Goal: Transaction & Acquisition: Purchase product/service

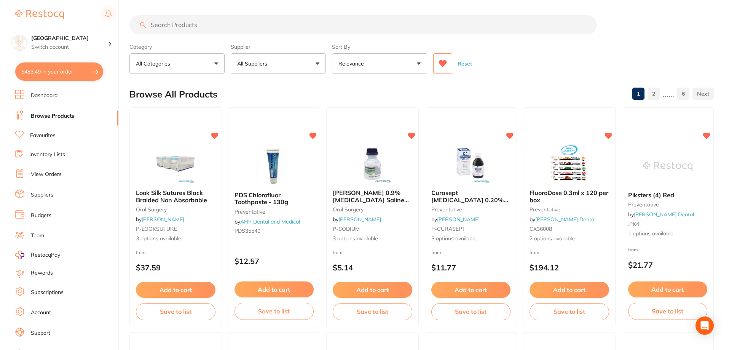
click at [65, 72] on button "$483.49 in your order" at bounding box center [59, 71] width 88 height 18
checkbox input "true"
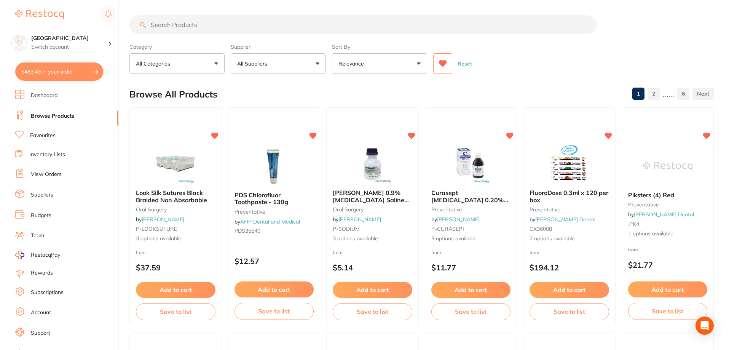
checkbox input "true"
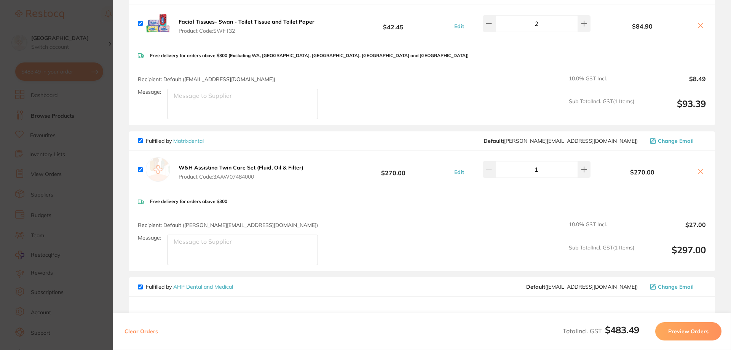
scroll to position [86, 0]
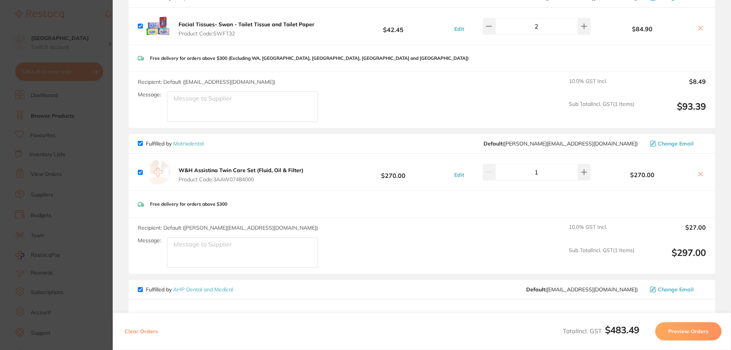
drag, startPoint x: 88, startPoint y: 6, endPoint x: 162, endPoint y: 48, distance: 85.1
click at [88, 7] on section "Update RRP Set your pre negotiated price for this item. Item Agreed RRP (excl. …" at bounding box center [365, 175] width 731 height 350
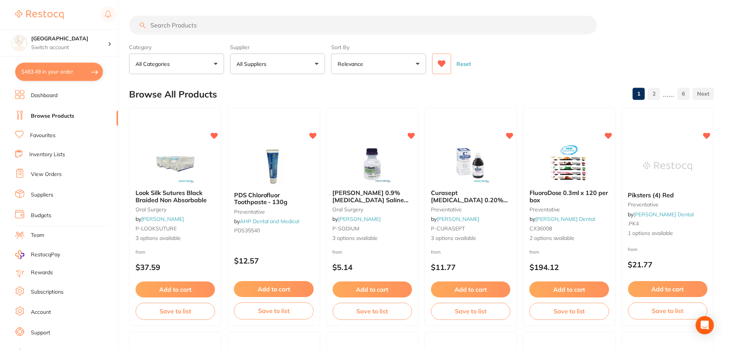
scroll to position [2, 0]
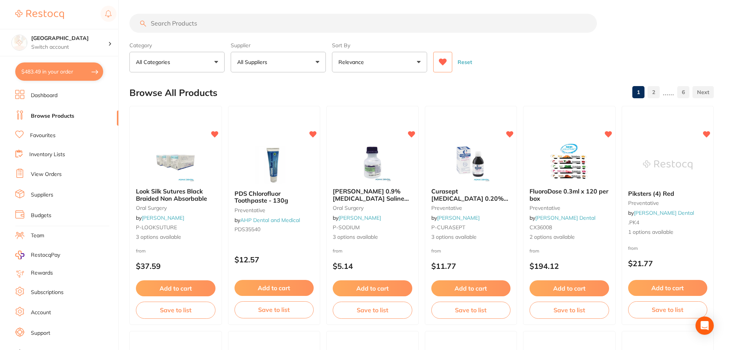
click at [215, 27] on input "search" at bounding box center [364, 23] width 468 height 19
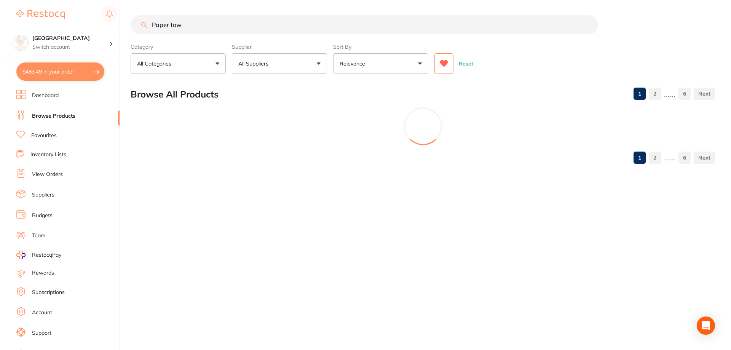
scroll to position [0, 0]
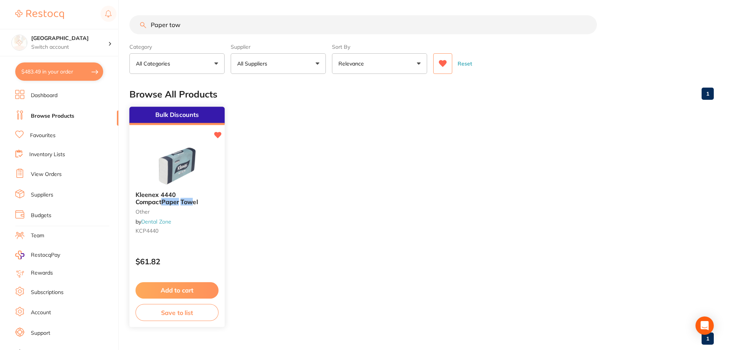
type input "Paper tow"
click at [181, 292] on button "Add to cart" at bounding box center [177, 290] width 83 height 16
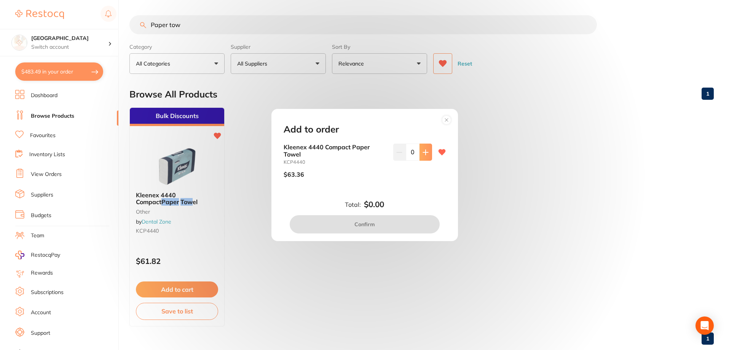
click at [426, 153] on icon at bounding box center [426, 152] width 6 height 6
type input "2"
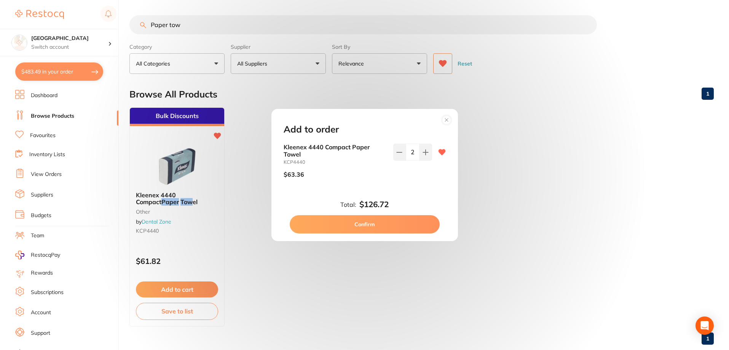
click at [368, 224] on button "Confirm" at bounding box center [365, 224] width 150 height 18
checkbox input "false"
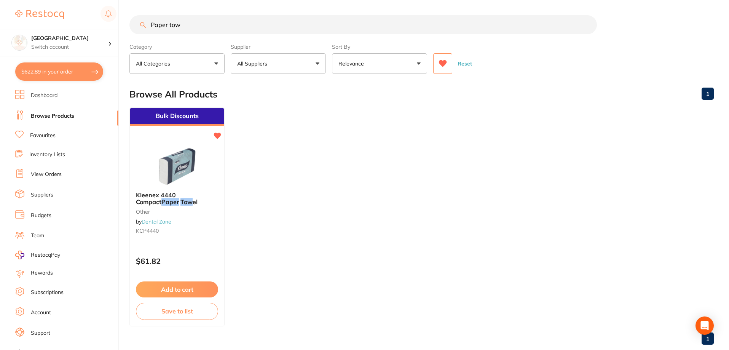
drag, startPoint x: 186, startPoint y: 26, endPoint x: 132, endPoint y: 21, distance: 53.9
click at [132, 23] on input "Paper tow" at bounding box center [364, 24] width 468 height 19
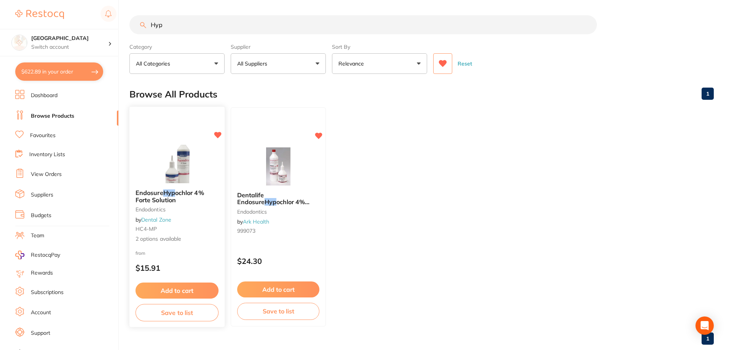
type input "Hyp"
click at [179, 171] on img at bounding box center [177, 164] width 50 height 38
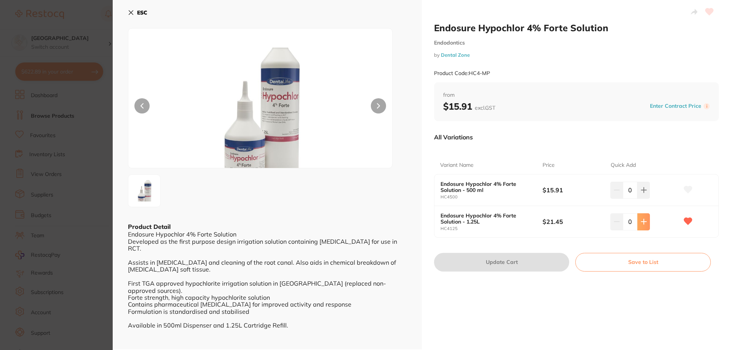
click at [641, 220] on icon at bounding box center [644, 222] width 6 height 6
click at [642, 221] on icon at bounding box center [644, 222] width 6 height 6
type input "3"
click at [487, 263] on button "Update Cart" at bounding box center [501, 262] width 135 height 18
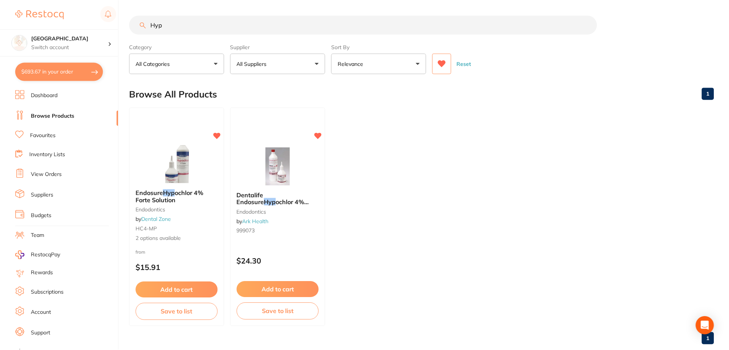
scroll to position [2, 0]
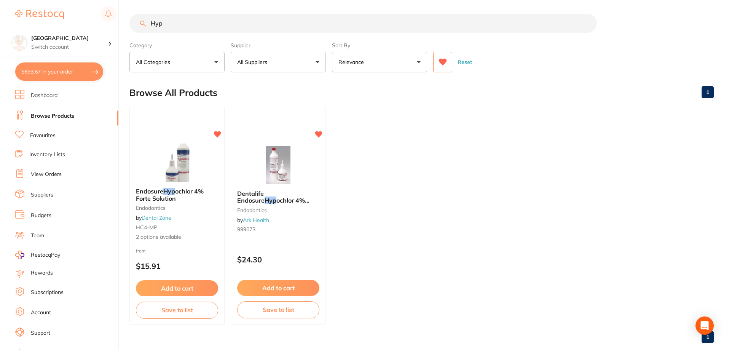
drag, startPoint x: 174, startPoint y: 19, endPoint x: 138, endPoint y: 21, distance: 37.0
click at [135, 22] on input "Hyp" at bounding box center [364, 23] width 468 height 19
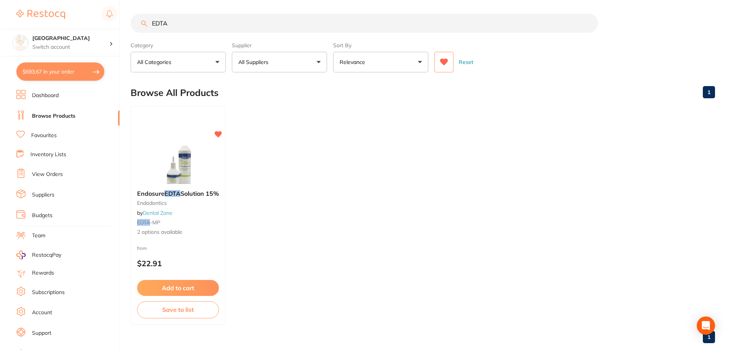
scroll to position [0, 0]
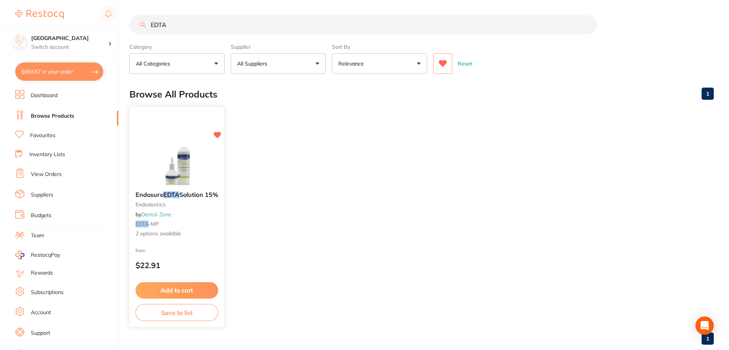
type input "EDTA"
click at [181, 165] on img at bounding box center [177, 166] width 50 height 38
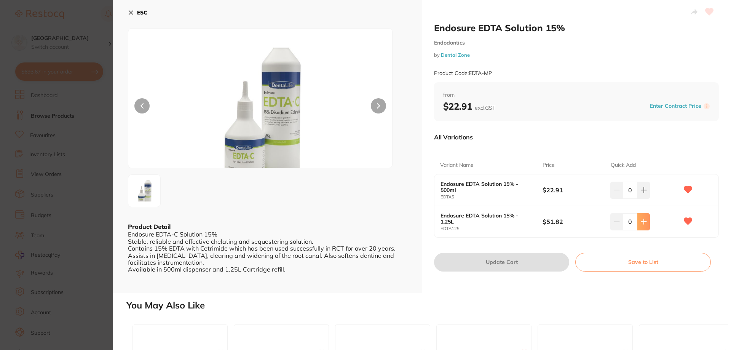
click at [641, 221] on icon at bounding box center [644, 222] width 6 height 6
type input "3"
click at [486, 256] on button "Update Cart" at bounding box center [501, 262] width 135 height 18
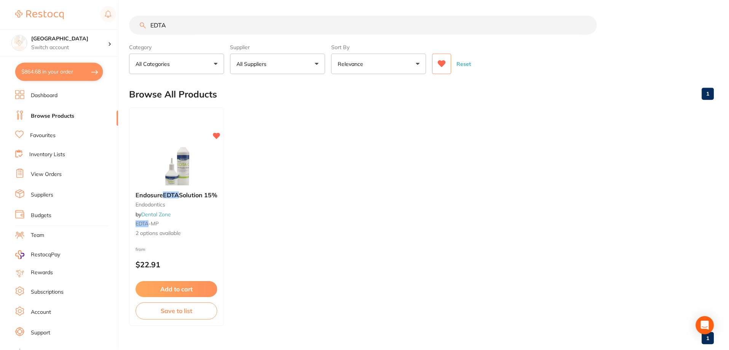
scroll to position [2, 0]
drag, startPoint x: 173, startPoint y: 22, endPoint x: 135, endPoint y: 23, distance: 37.7
click at [135, 23] on input "EDTA" at bounding box center [364, 23] width 468 height 19
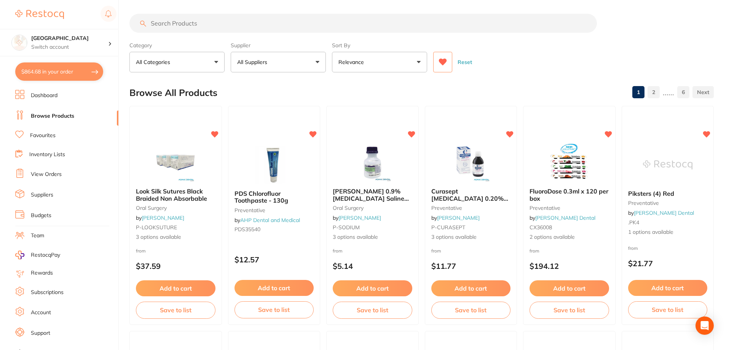
click at [60, 73] on button "$864.68 in your order" at bounding box center [59, 71] width 88 height 18
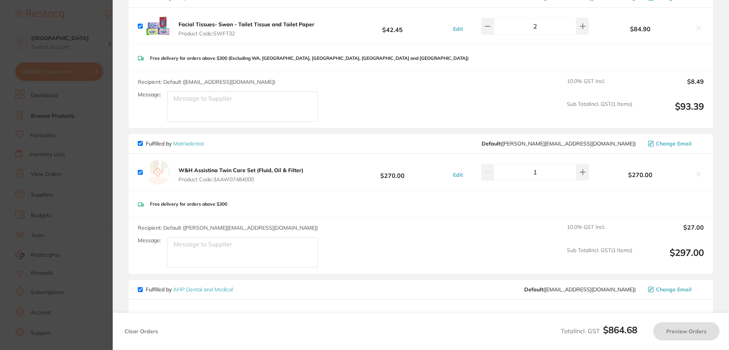
checkbox input "true"
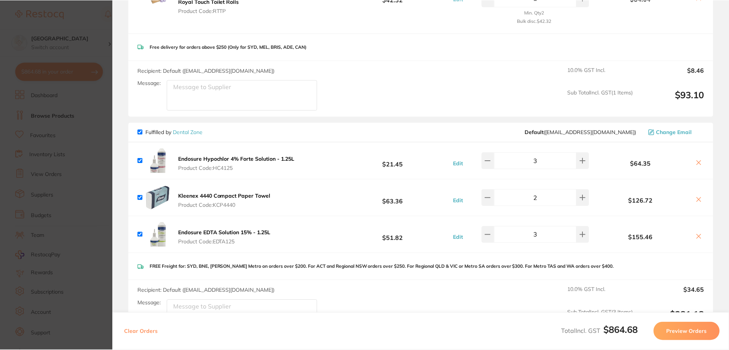
scroll to position [495, 0]
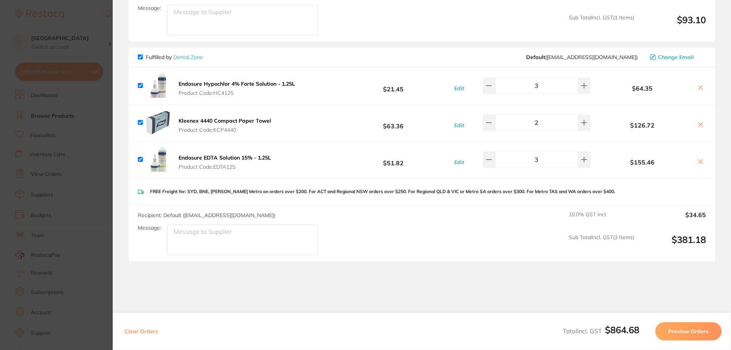
click at [199, 57] on link "Dental Zone" at bounding box center [188, 57] width 30 height 7
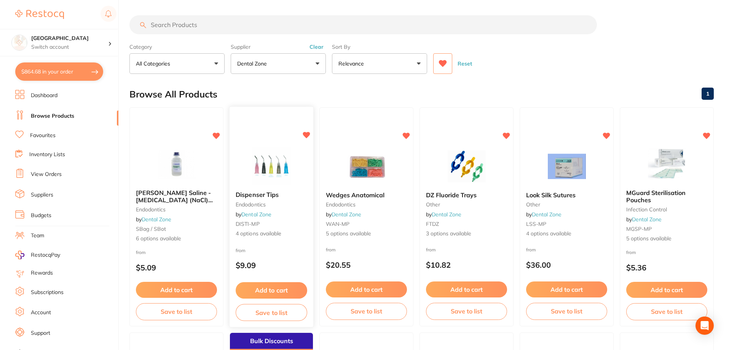
click at [266, 173] on img at bounding box center [271, 166] width 50 height 38
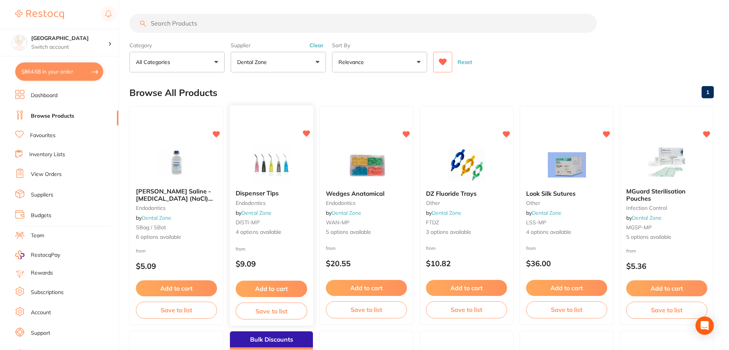
click at [264, 192] on span "Dispenser Tips" at bounding box center [257, 193] width 43 height 8
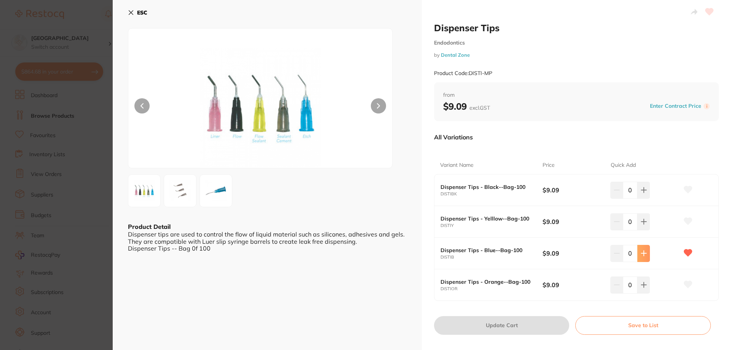
click at [642, 252] on icon at bounding box center [644, 253] width 5 height 5
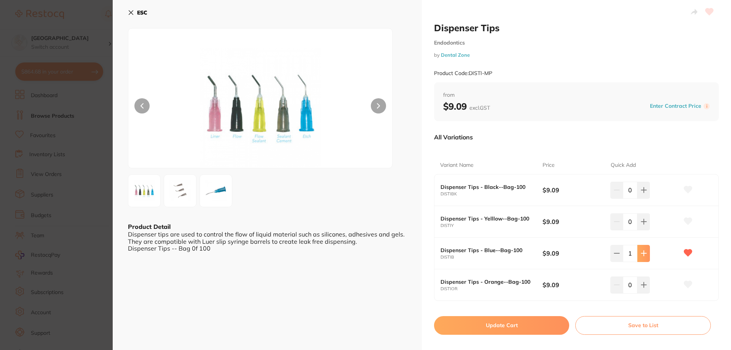
click at [642, 252] on icon at bounding box center [644, 253] width 5 height 5
type input "5"
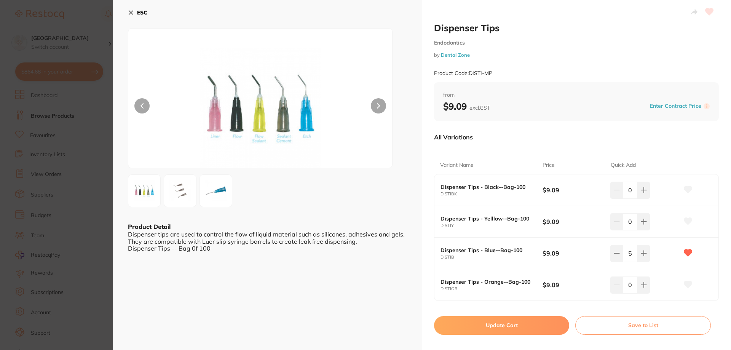
click at [517, 328] on button "Update Cart" at bounding box center [501, 325] width 135 height 18
checkbox input "false"
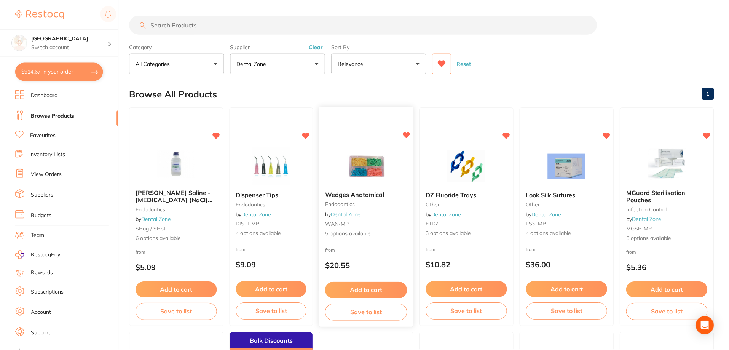
scroll to position [2, 0]
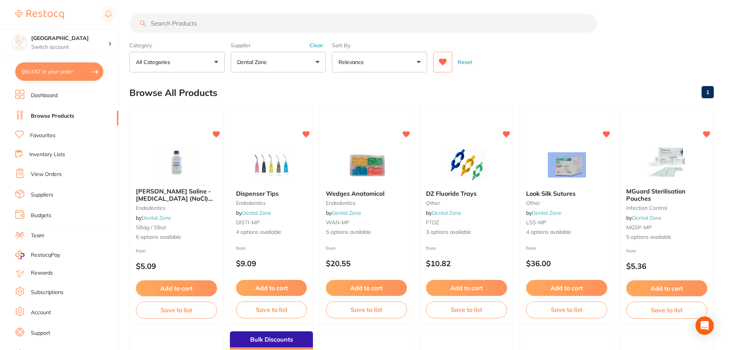
click at [300, 23] on input "search" at bounding box center [364, 23] width 468 height 19
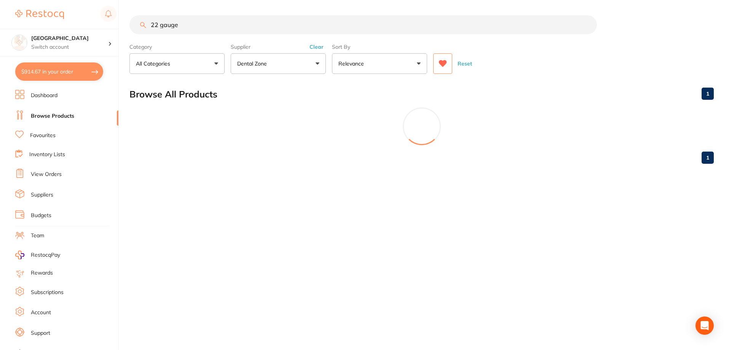
scroll to position [0, 0]
click at [440, 65] on icon at bounding box center [443, 64] width 8 height 8
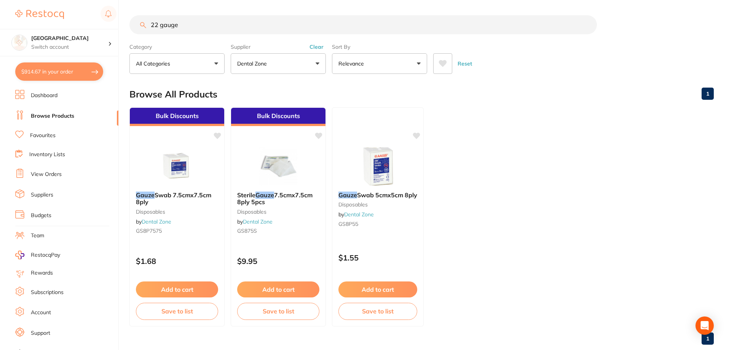
drag, startPoint x: 182, startPoint y: 27, endPoint x: 139, endPoint y: 22, distance: 43.7
click at [139, 22] on input "22 gauge" at bounding box center [364, 24] width 468 height 19
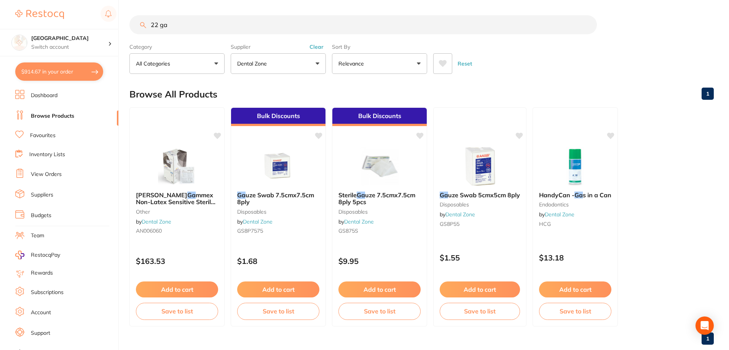
click at [315, 46] on button "Clear" at bounding box center [316, 46] width 19 height 7
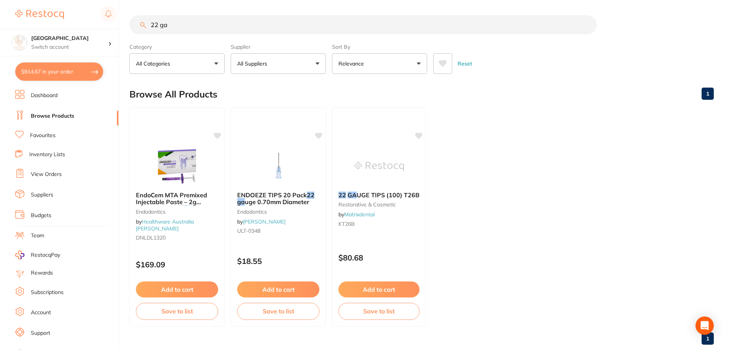
drag, startPoint x: 180, startPoint y: 27, endPoint x: 147, endPoint y: 24, distance: 32.5
click at [147, 24] on input "22 ga" at bounding box center [364, 24] width 468 height 19
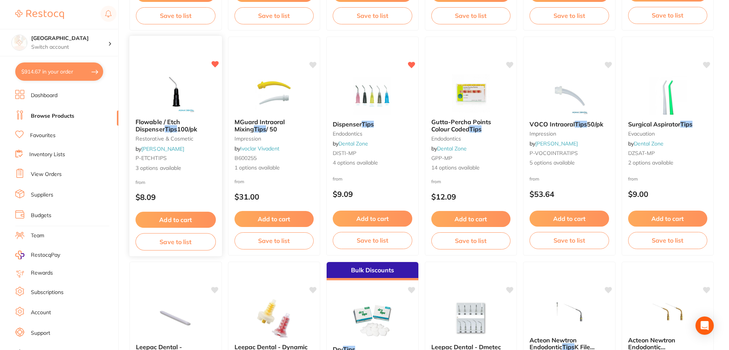
scroll to position [200, 0]
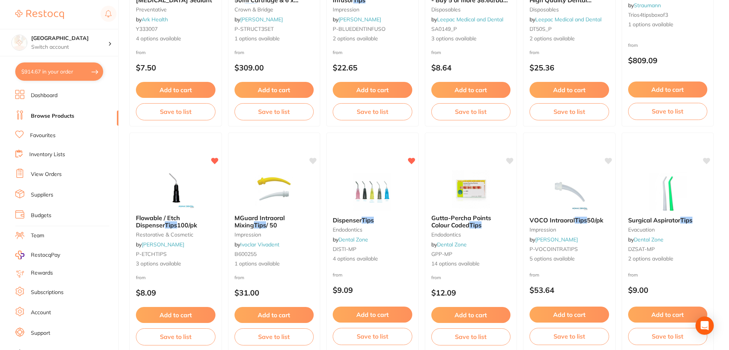
type input "tips"
click at [177, 185] on img at bounding box center [176, 189] width 50 height 38
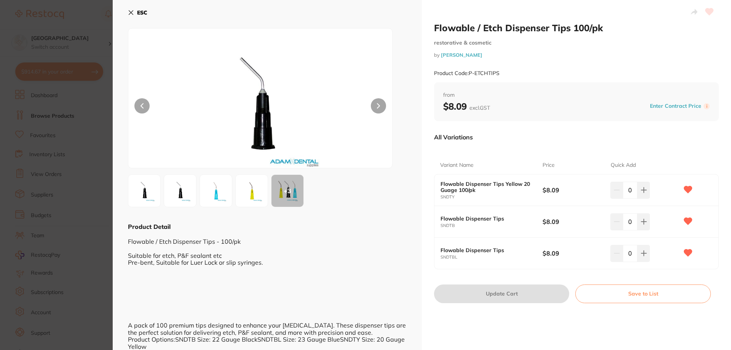
click at [288, 192] on div "+ 3" at bounding box center [288, 191] width 32 height 32
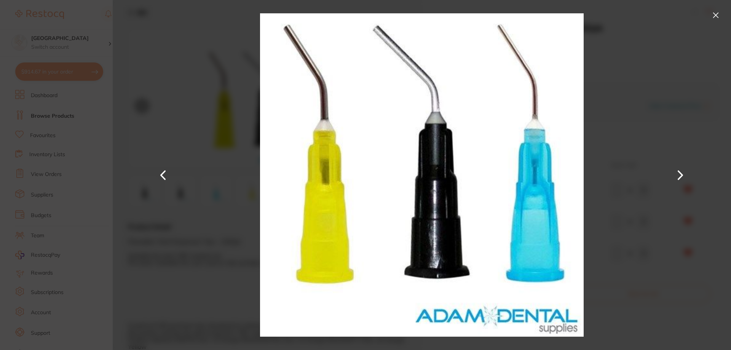
click at [712, 12] on button at bounding box center [716, 15] width 12 height 12
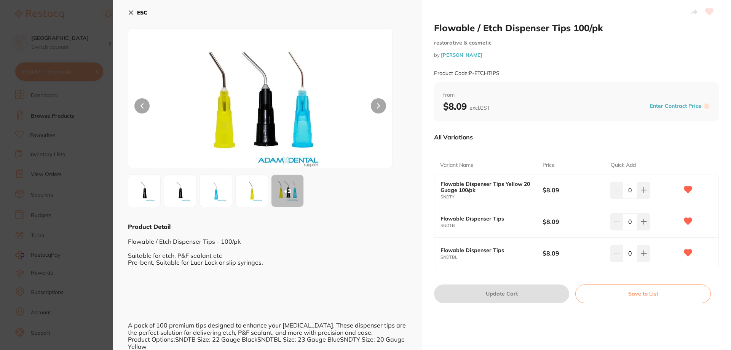
click at [222, 192] on img at bounding box center [215, 190] width 27 height 27
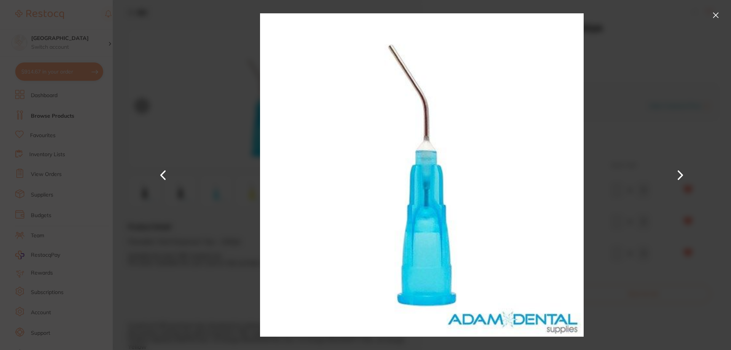
click at [166, 174] on button at bounding box center [163, 175] width 18 height 175
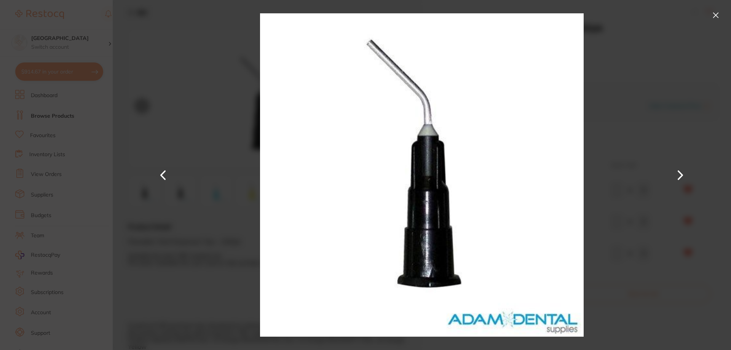
click at [166, 174] on button at bounding box center [163, 175] width 18 height 175
click at [167, 176] on button at bounding box center [163, 175] width 18 height 175
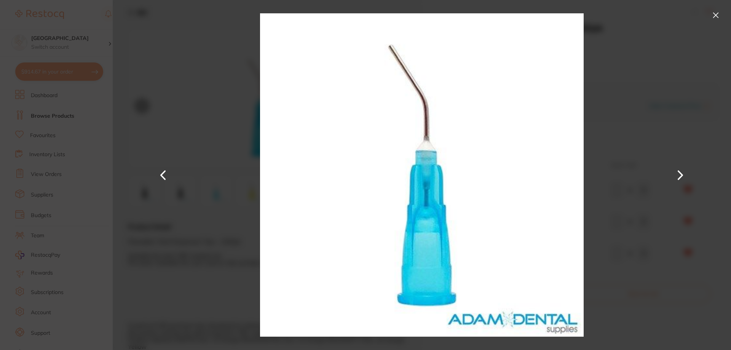
click at [167, 176] on button at bounding box center [163, 175] width 18 height 175
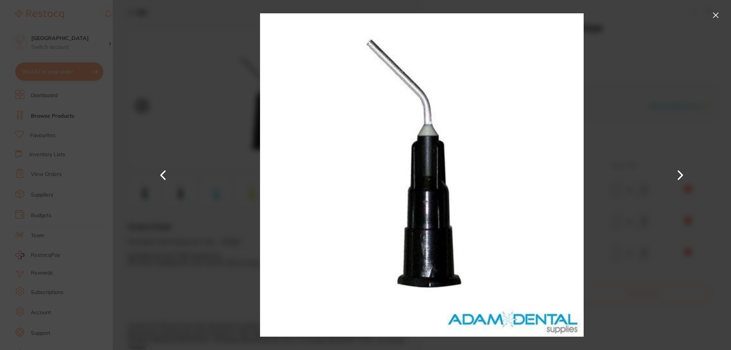
click at [167, 176] on button at bounding box center [163, 175] width 18 height 175
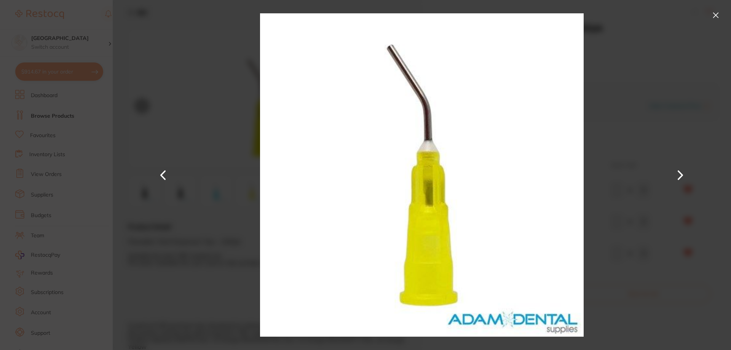
click at [721, 16] on button at bounding box center [716, 15] width 12 height 12
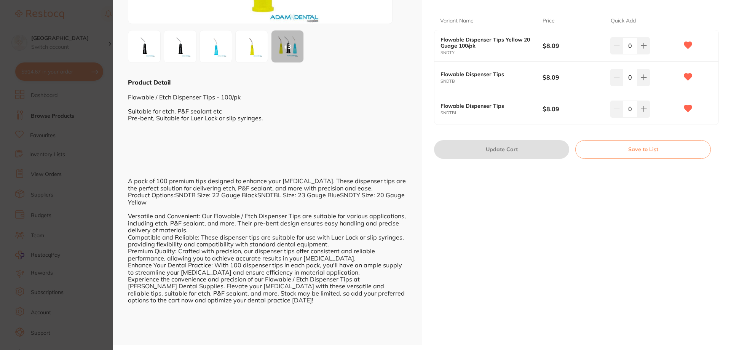
scroll to position [145, 0]
click at [646, 77] on button at bounding box center [644, 77] width 13 height 17
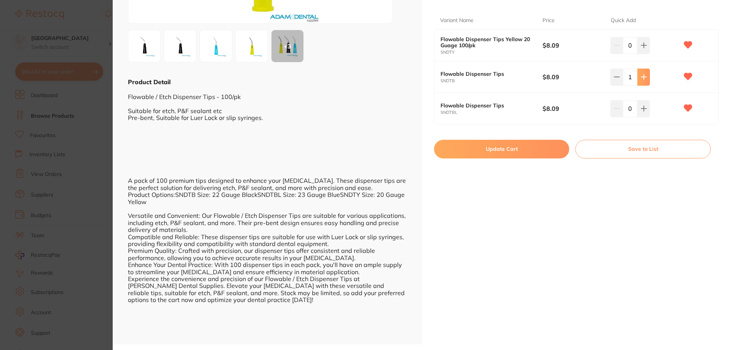
click at [646, 77] on button at bounding box center [644, 77] width 13 height 17
click at [647, 77] on button at bounding box center [644, 77] width 13 height 17
click at [647, 76] on button at bounding box center [644, 77] width 13 height 17
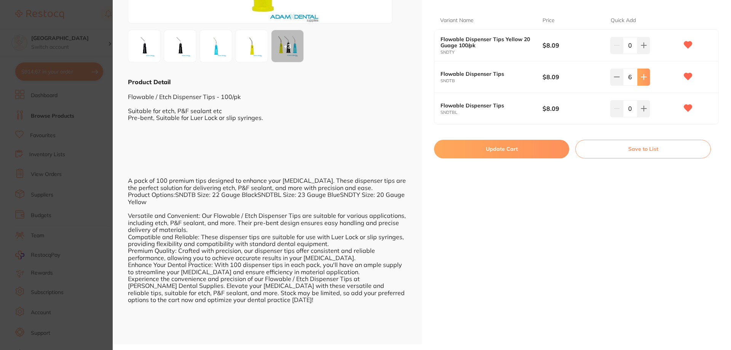
click at [647, 76] on button at bounding box center [644, 77] width 13 height 17
click at [646, 76] on button at bounding box center [644, 77] width 13 height 17
click at [614, 78] on icon at bounding box center [617, 77] width 6 height 6
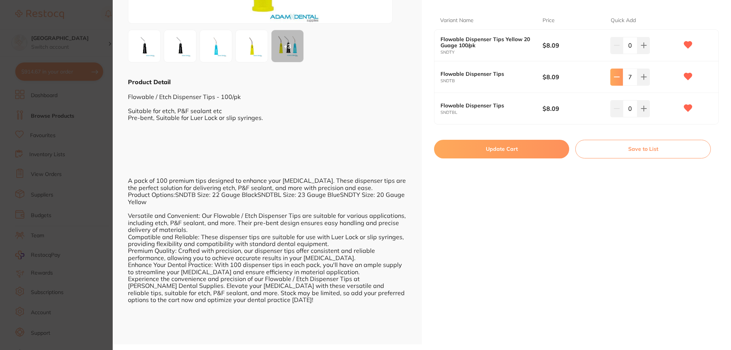
click at [614, 78] on icon at bounding box center [617, 77] width 6 height 6
click at [644, 77] on icon at bounding box center [644, 77] width 6 height 6
click at [644, 77] on icon at bounding box center [644, 77] width 5 height 5
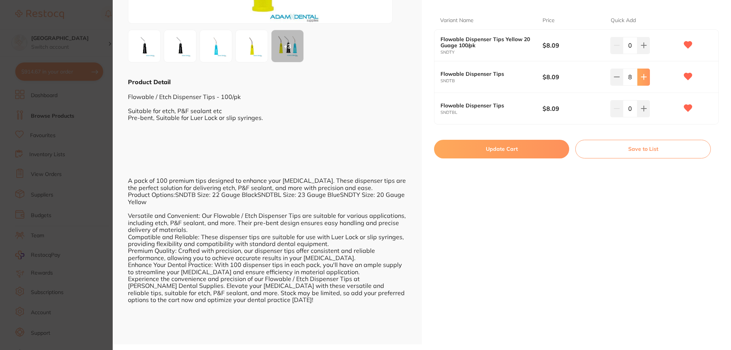
click at [644, 77] on icon at bounding box center [644, 77] width 5 height 5
click at [645, 77] on icon at bounding box center [644, 77] width 6 height 6
type input "10"
click at [506, 153] on button "Update Cart" at bounding box center [501, 149] width 135 height 18
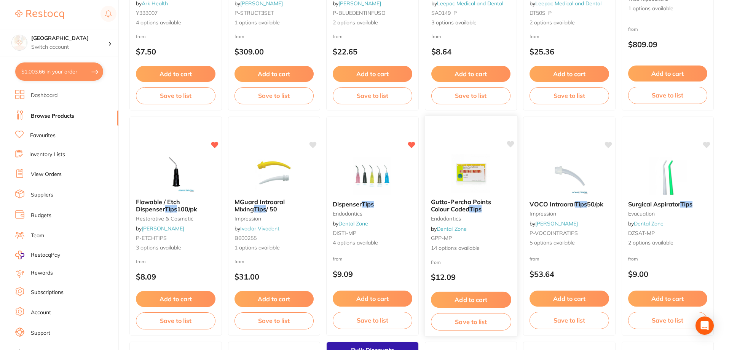
scroll to position [229, 0]
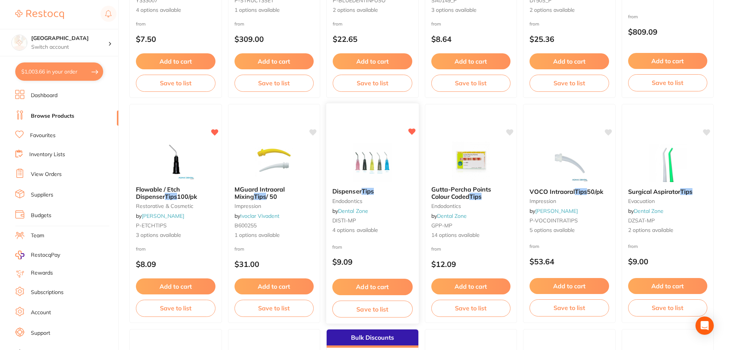
click at [349, 192] on span "Dispenser" at bounding box center [347, 191] width 29 height 8
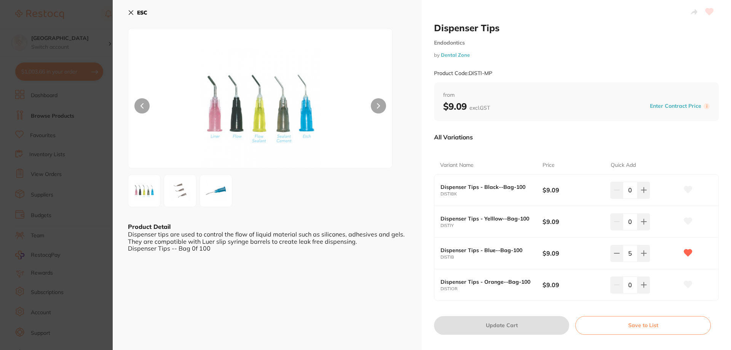
click at [132, 13] on icon at bounding box center [131, 13] width 6 height 6
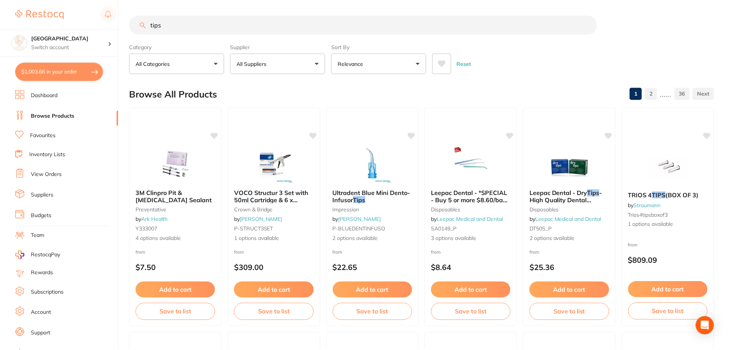
scroll to position [229, 0]
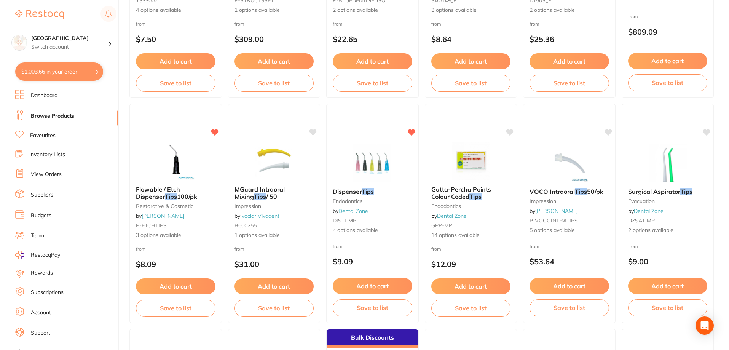
click at [49, 72] on button "$1,003.66 in your order" at bounding box center [59, 71] width 88 height 18
checkbox input "true"
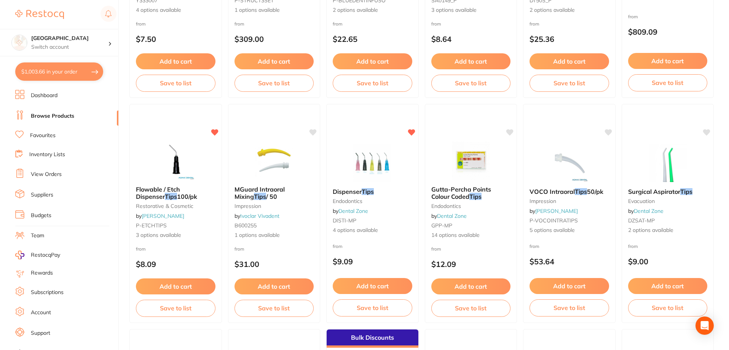
checkbox input "true"
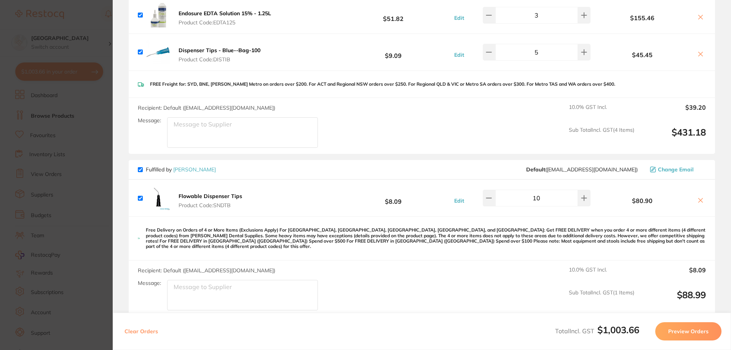
scroll to position [531, 0]
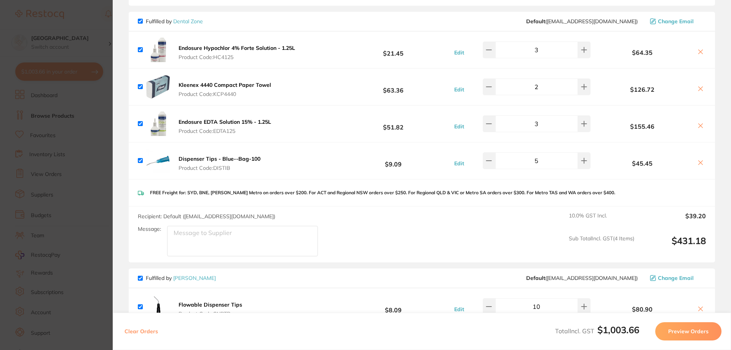
click at [83, 15] on section "Update RRP Set your pre negotiated price for this item. Item Agreed RRP (excl. …" at bounding box center [365, 175] width 731 height 350
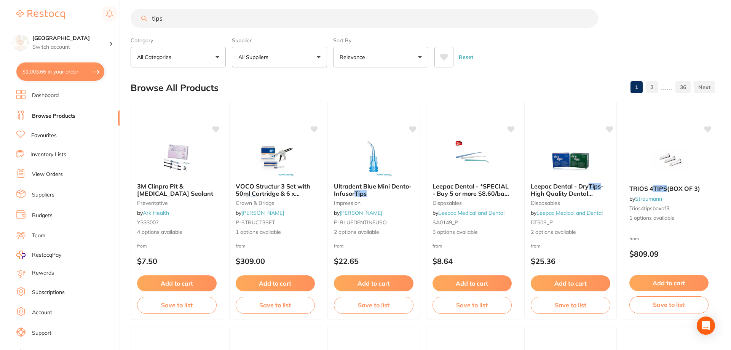
scroll to position [0, 0]
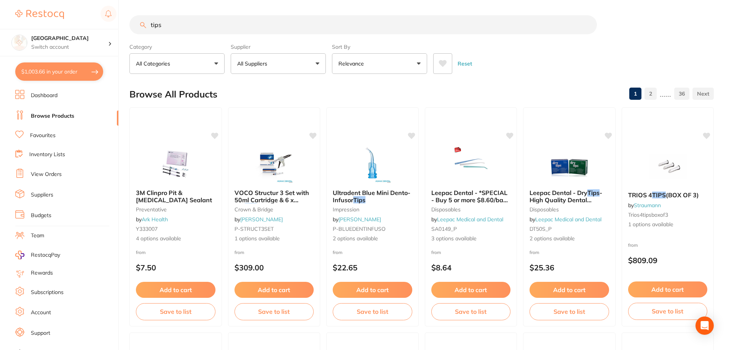
drag, startPoint x: 170, startPoint y: 26, endPoint x: 136, endPoint y: 18, distance: 34.9
click at [136, 18] on input "tips" at bounding box center [364, 24] width 468 height 19
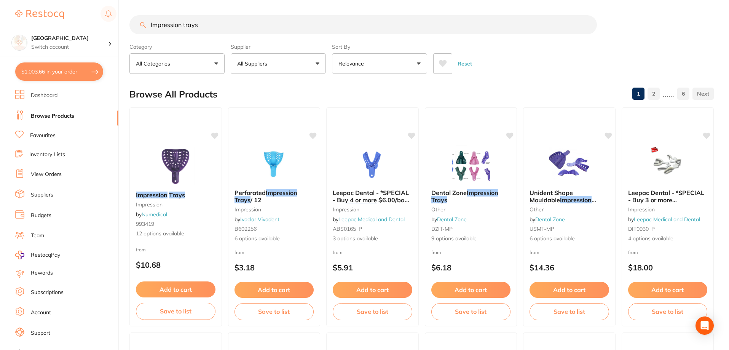
type input "Impression trays"
click at [442, 61] on icon at bounding box center [443, 63] width 8 height 7
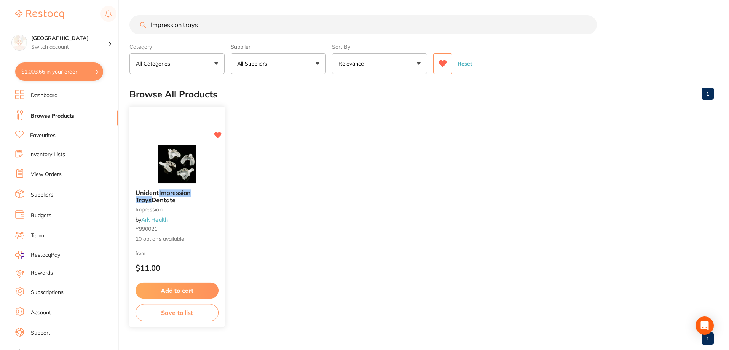
click at [180, 163] on img at bounding box center [177, 164] width 50 height 38
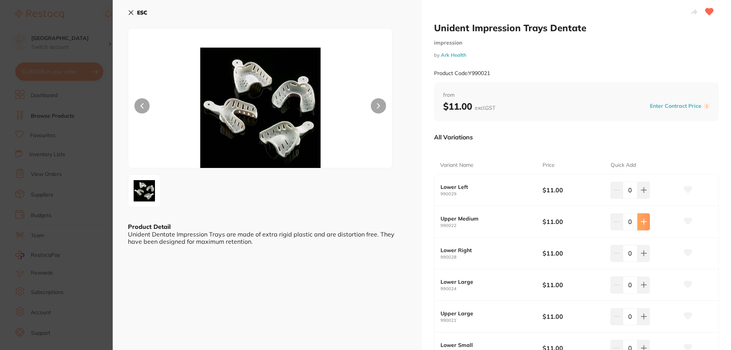
click at [642, 221] on icon at bounding box center [644, 222] width 6 height 6
click at [642, 222] on icon at bounding box center [644, 222] width 6 height 6
click at [642, 222] on icon at bounding box center [644, 221] width 5 height 5
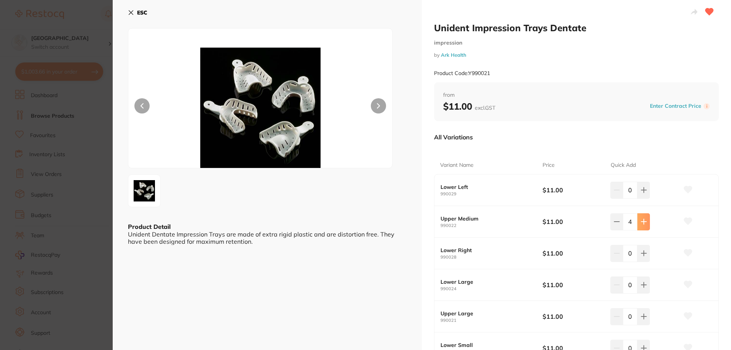
type input "5"
click at [639, 191] on button at bounding box center [644, 190] width 13 height 17
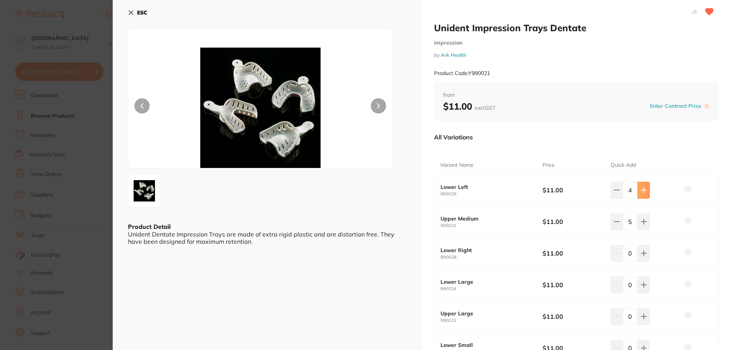
click at [639, 191] on button at bounding box center [644, 190] width 13 height 17
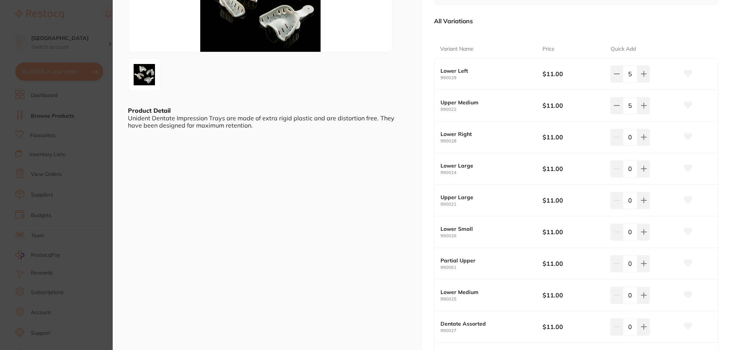
scroll to position [105, 0]
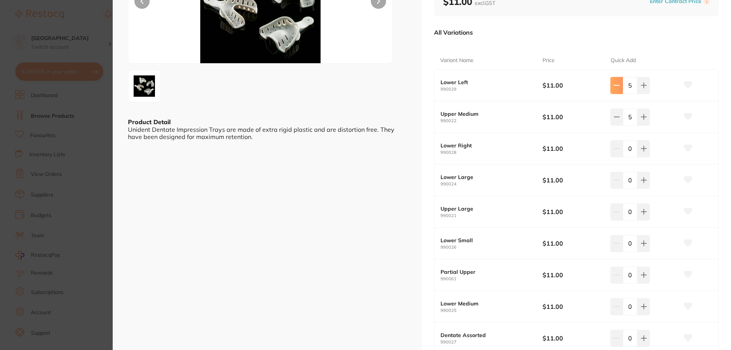
click at [614, 90] on button at bounding box center [617, 85] width 13 height 17
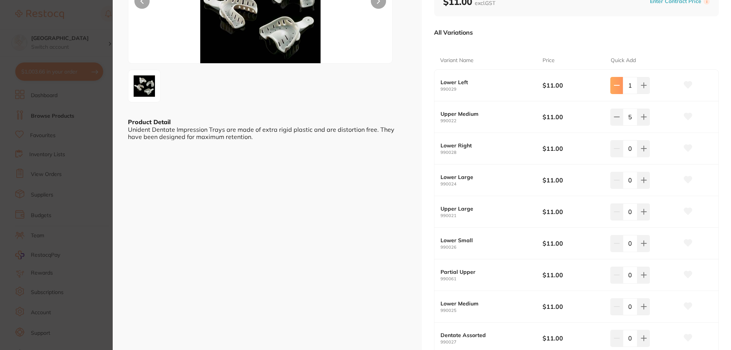
type input "0"
click at [641, 211] on icon at bounding box center [644, 212] width 6 height 6
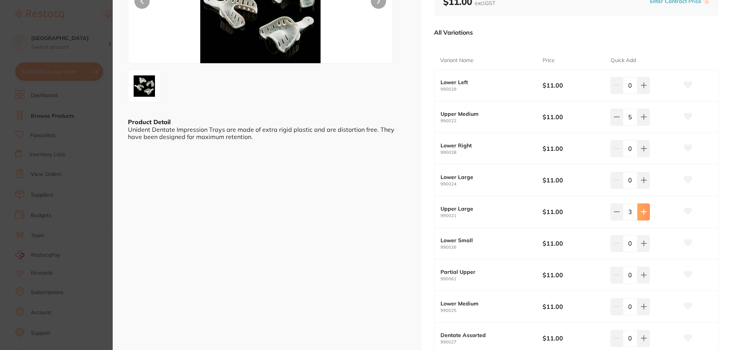
click at [641, 211] on icon at bounding box center [644, 212] width 6 height 6
type input "5"
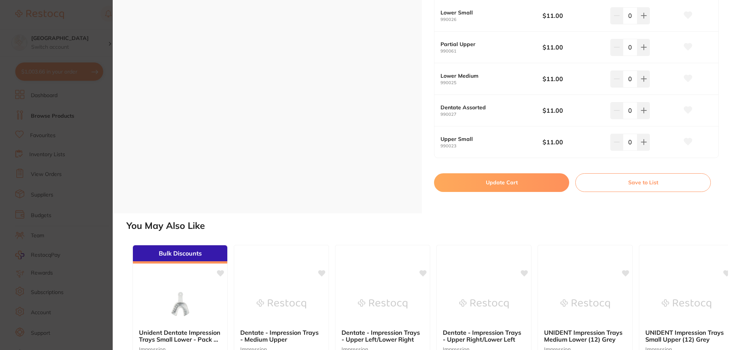
scroll to position [333, 0]
click at [507, 181] on button "Update Cart" at bounding box center [501, 182] width 135 height 18
checkbox input "false"
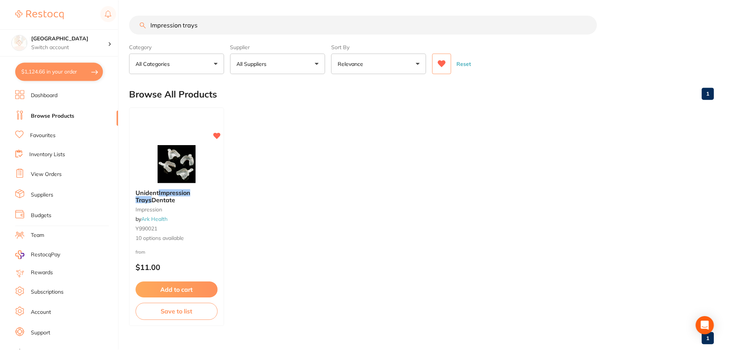
scroll to position [0, 0]
click at [68, 69] on button "$1,124.66 in your order" at bounding box center [59, 71] width 88 height 18
checkbox input "true"
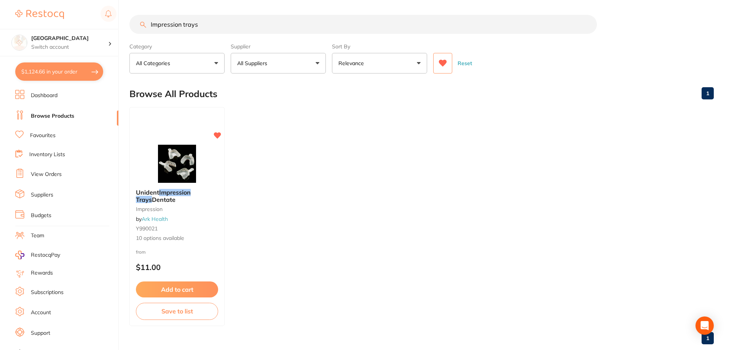
checkbox input "true"
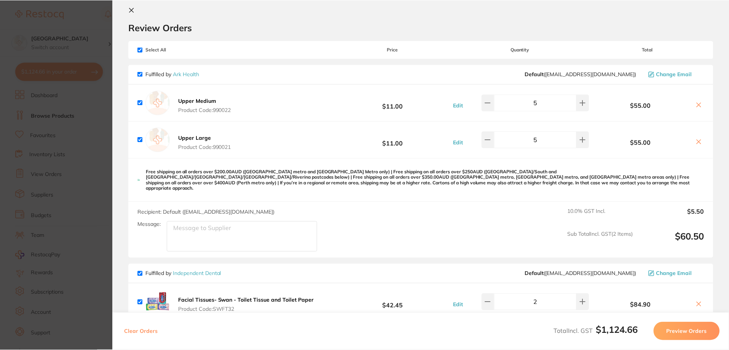
scroll to position [0, 0]
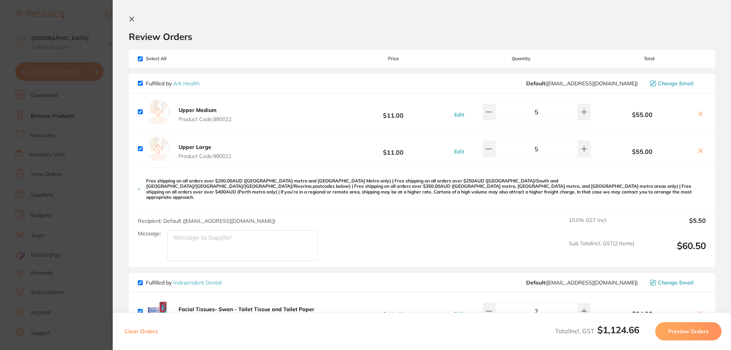
click at [188, 83] on link "Ark Health" at bounding box center [186, 83] width 26 height 7
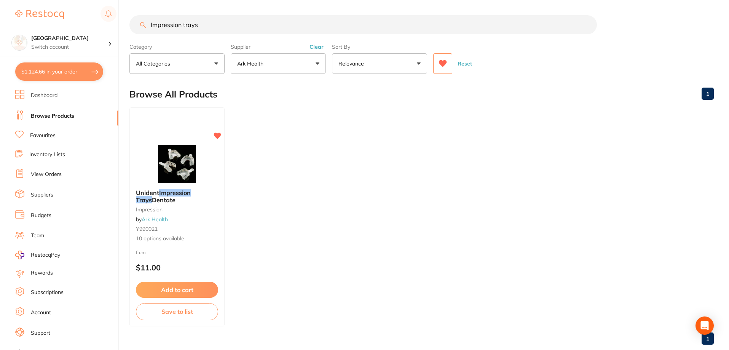
drag, startPoint x: 155, startPoint y: 22, endPoint x: 134, endPoint y: 20, distance: 20.3
click at [134, 20] on input "Impression trays" at bounding box center [364, 24] width 468 height 19
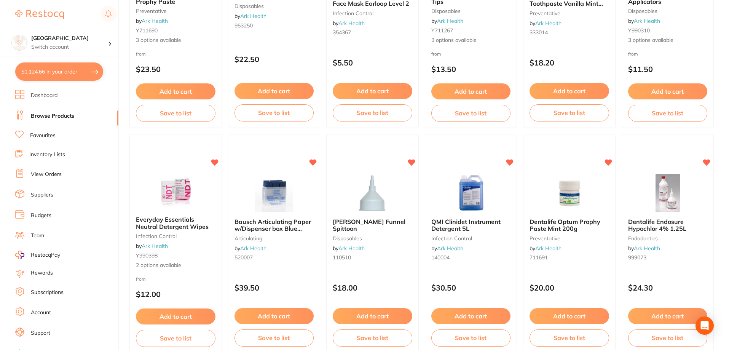
scroll to position [419, 0]
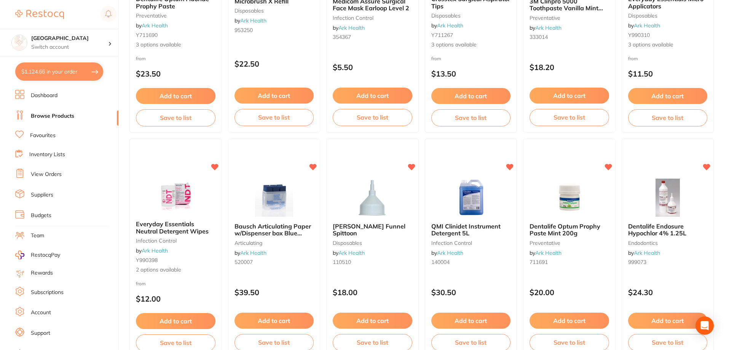
click at [53, 71] on button "$1,124.66 in your order" at bounding box center [59, 71] width 88 height 18
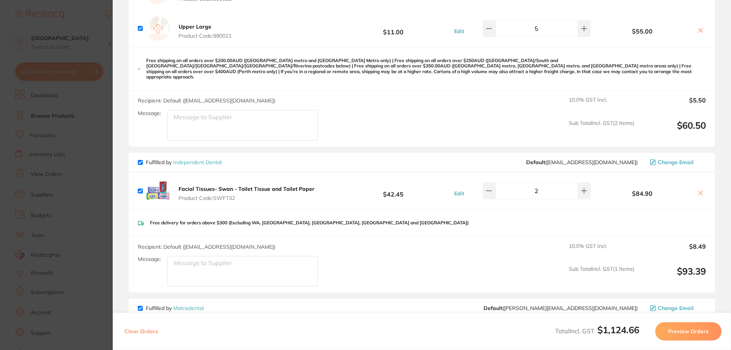
scroll to position [133, 0]
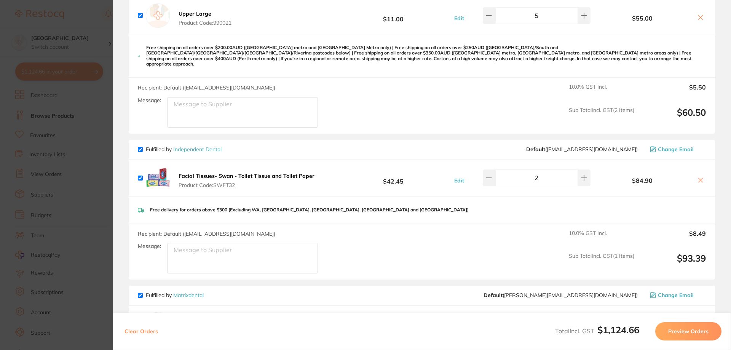
click at [104, 115] on section "Update RRP Set your pre negotiated price for this item. Item Agreed RRP (excl. …" at bounding box center [365, 175] width 731 height 350
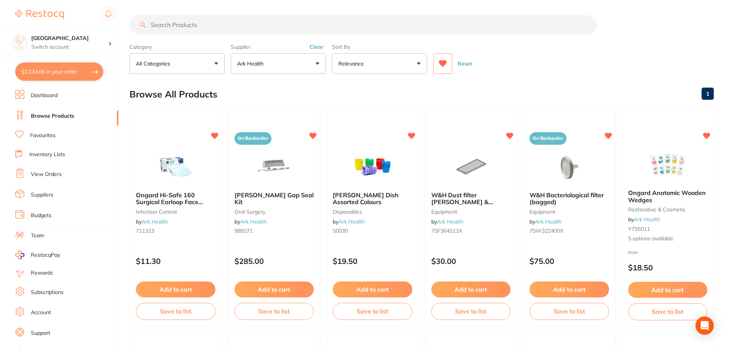
click at [451, 59] on button at bounding box center [443, 63] width 19 height 21
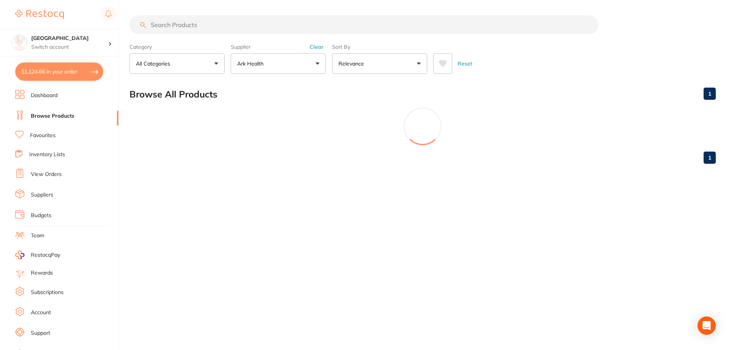
click at [233, 23] on input "search" at bounding box center [364, 24] width 469 height 19
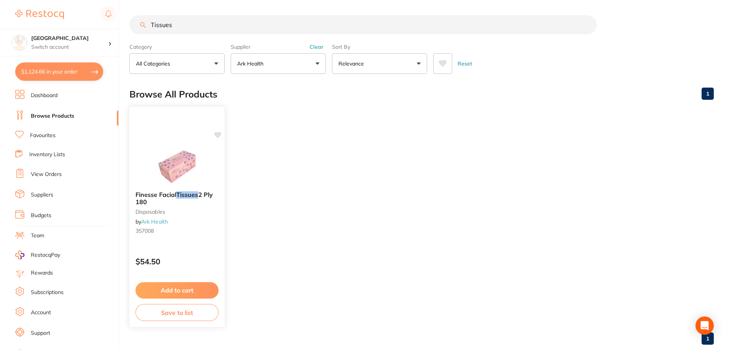
click at [173, 159] on img at bounding box center [177, 166] width 50 height 38
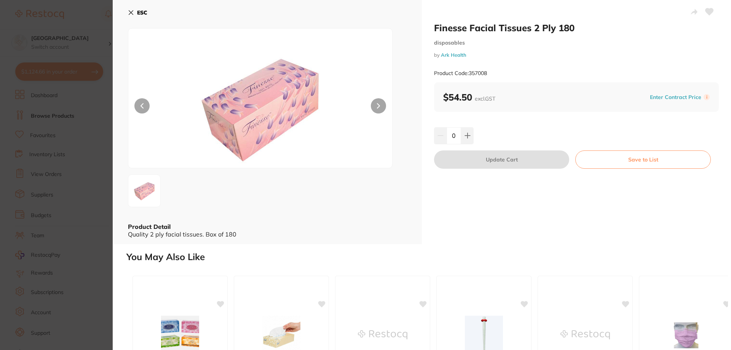
click at [130, 16] on button "ESC" at bounding box center [137, 12] width 19 height 13
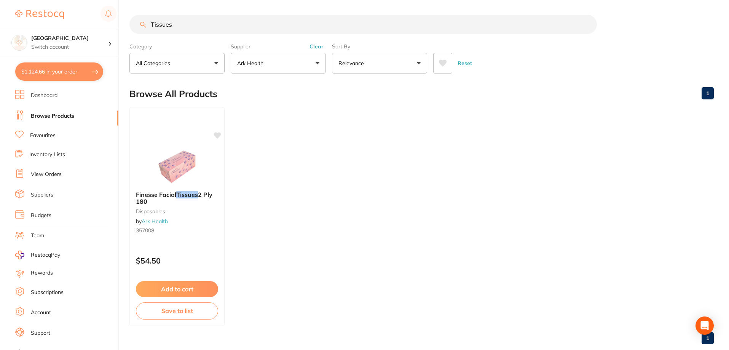
drag, startPoint x: 186, startPoint y: 25, endPoint x: 133, endPoint y: 24, distance: 53.0
click at [133, 24] on input "Tissues" at bounding box center [364, 24] width 468 height 19
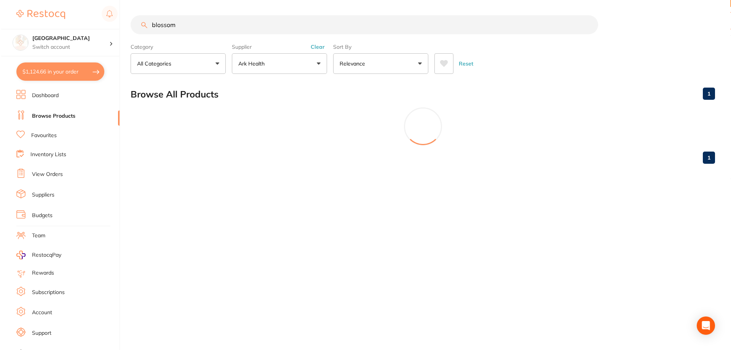
scroll to position [0, 0]
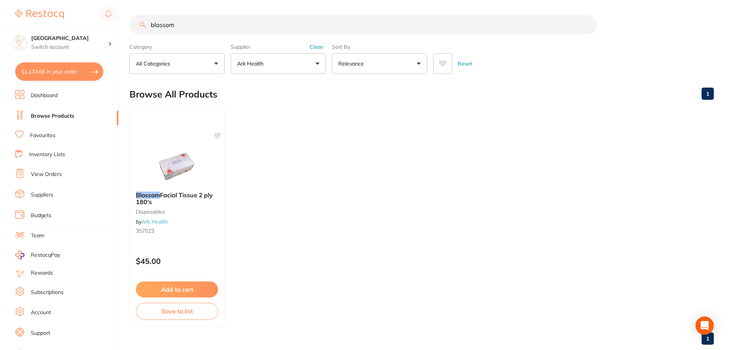
type input "blossom"
click at [173, 194] on span "Facial Tissue 2 ply 180's" at bounding box center [174, 198] width 77 height 14
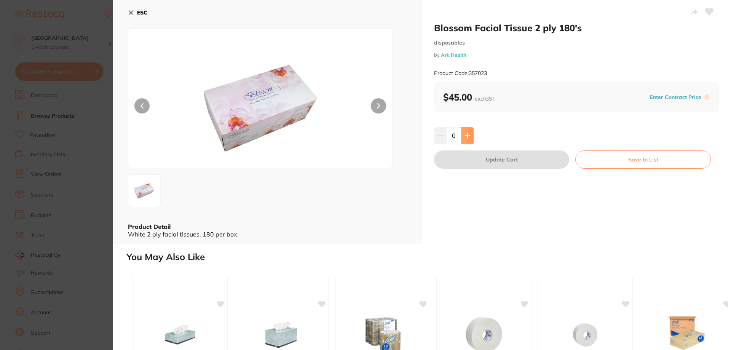
click at [470, 137] on button at bounding box center [467, 135] width 13 height 17
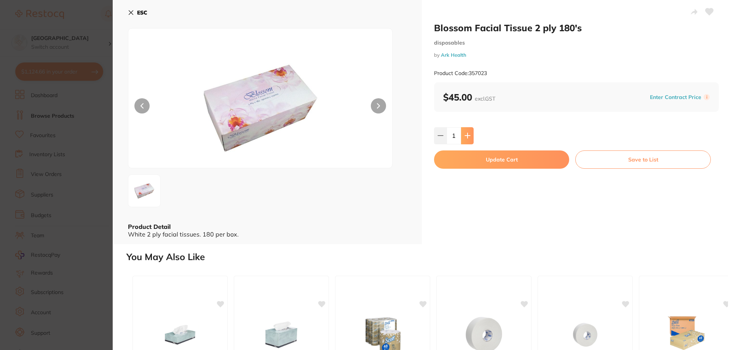
click at [470, 137] on button at bounding box center [467, 135] width 13 height 17
type input "2"
click at [520, 163] on button "Update Cart" at bounding box center [501, 159] width 135 height 18
checkbox input "false"
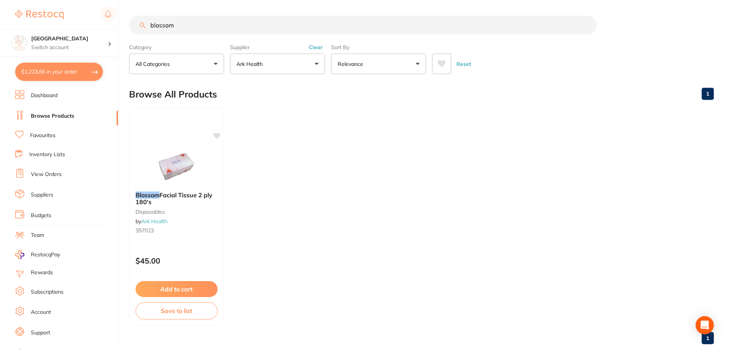
scroll to position [0, 0]
click at [42, 67] on button "$1,223.66 in your order" at bounding box center [59, 71] width 88 height 18
checkbox input "true"
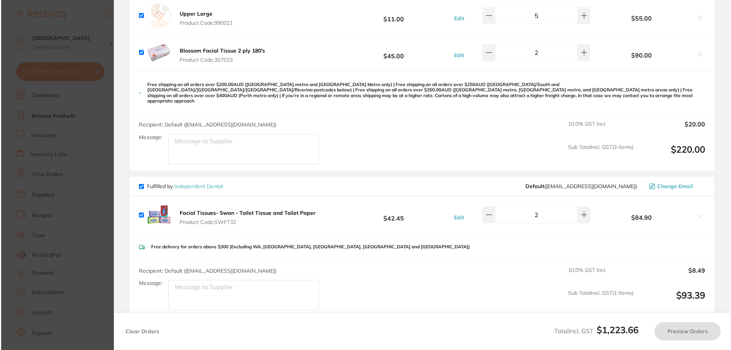
scroll to position [0, 0]
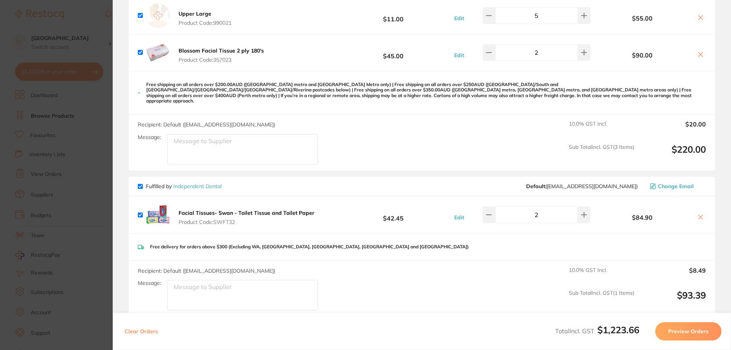
click at [273, 210] on b "Facial Tissues- Swan - Toilet Tissue and Toilet Paper" at bounding box center [247, 213] width 136 height 7
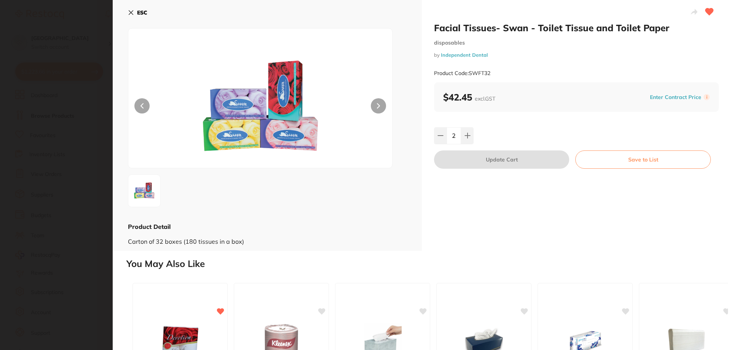
click at [135, 11] on button "ESC" at bounding box center [137, 12] width 19 height 13
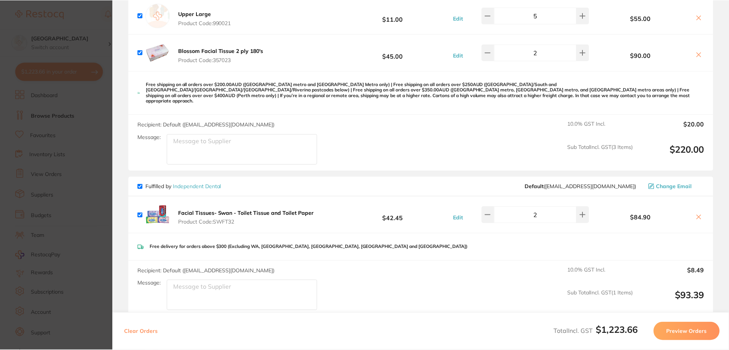
scroll to position [0, 0]
click at [697, 215] on icon at bounding box center [699, 217] width 4 height 4
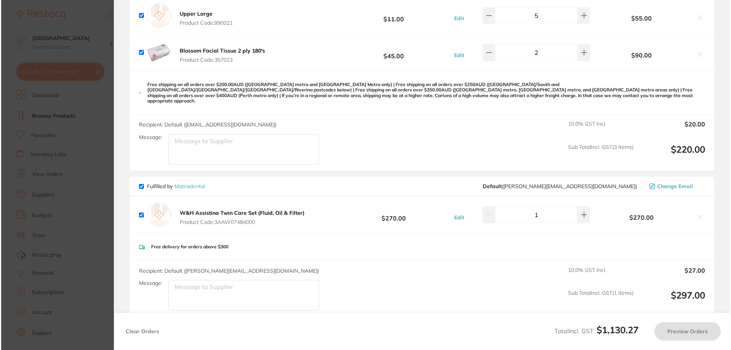
scroll to position [0, 0]
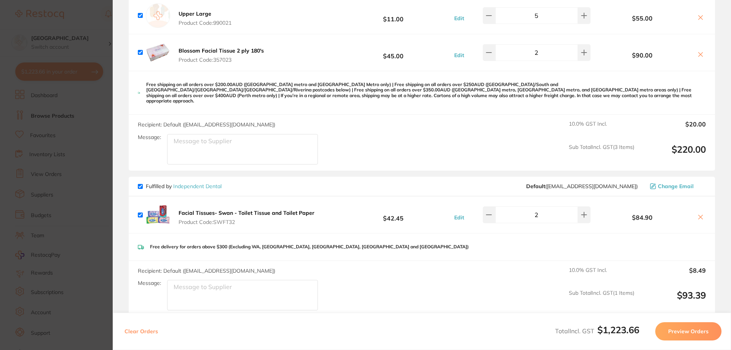
click at [699, 215] on icon at bounding box center [701, 217] width 4 height 4
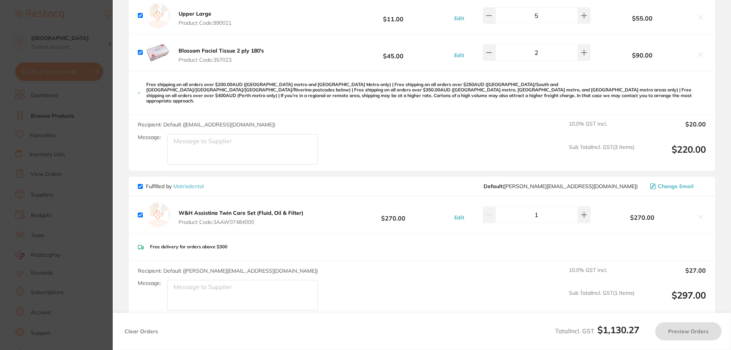
checkbox input "true"
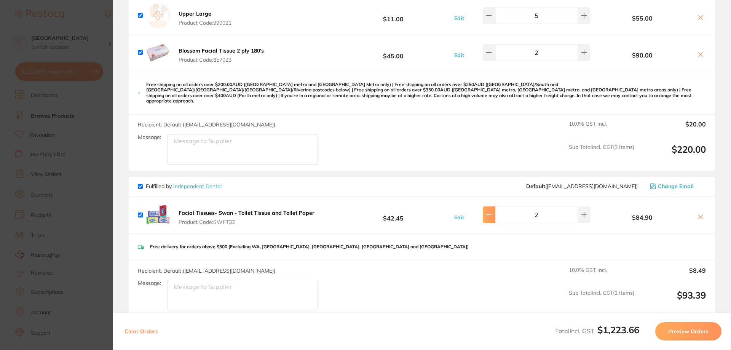
click at [491, 212] on icon at bounding box center [489, 215] width 6 height 6
type input "1"
click at [701, 214] on icon at bounding box center [701, 217] width 6 height 6
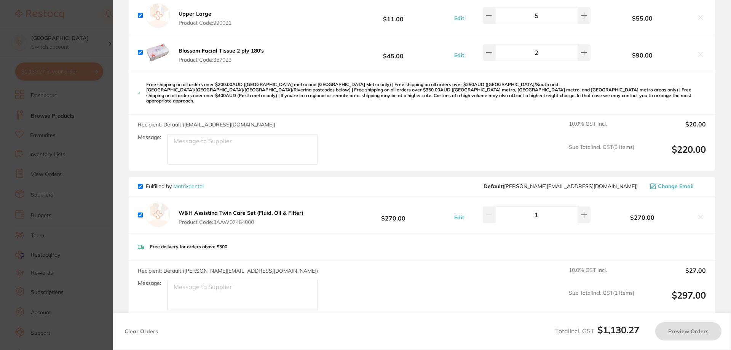
checkbox input "true"
click at [94, 94] on section "Update RRP Set your pre negotiated price for this item. Item Agreed RRP (excl. …" at bounding box center [365, 175] width 731 height 350
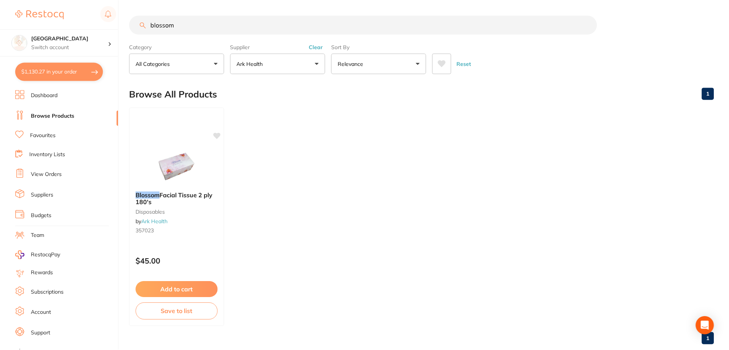
scroll to position [0, 0]
click at [43, 71] on button "$1,130.27 in your order" at bounding box center [59, 71] width 88 height 18
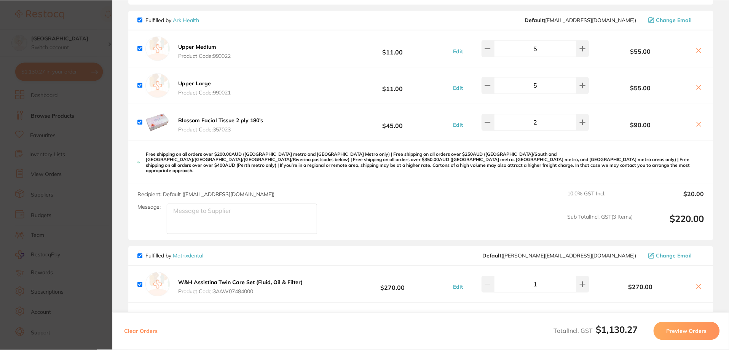
scroll to position [0, 0]
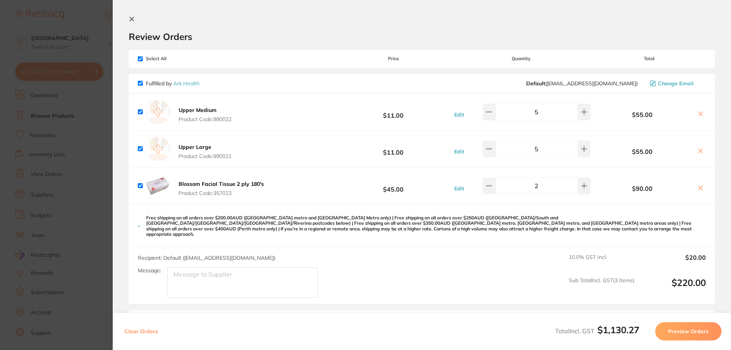
click at [184, 84] on link "Ark Health" at bounding box center [186, 83] width 26 height 7
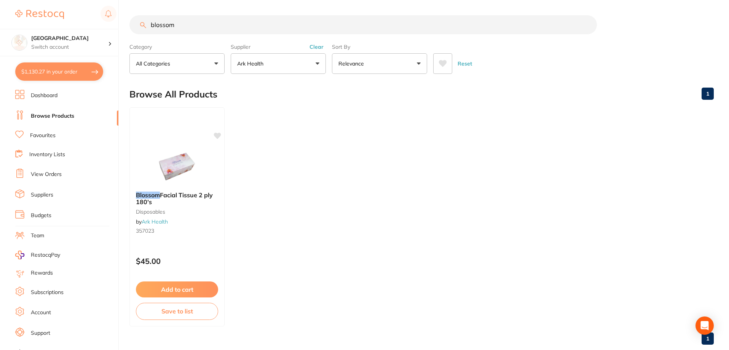
drag, startPoint x: 162, startPoint y: 21, endPoint x: 91, endPoint y: 13, distance: 70.9
click at [91, 13] on div "$1,130.27 Katoomba Dental Centre Switch account Katoomba Dental Centre $1,130.2…" at bounding box center [364, 175] width 729 height 350
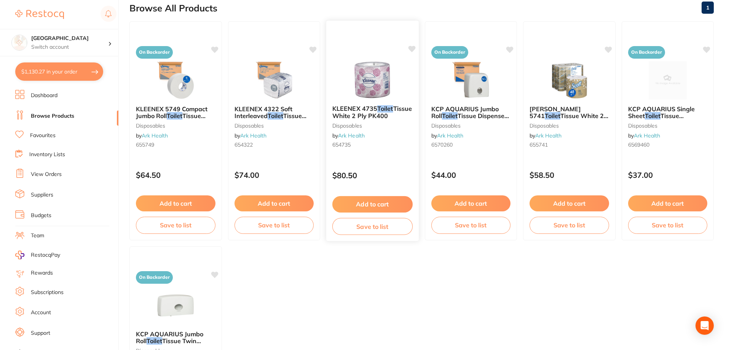
scroll to position [76, 0]
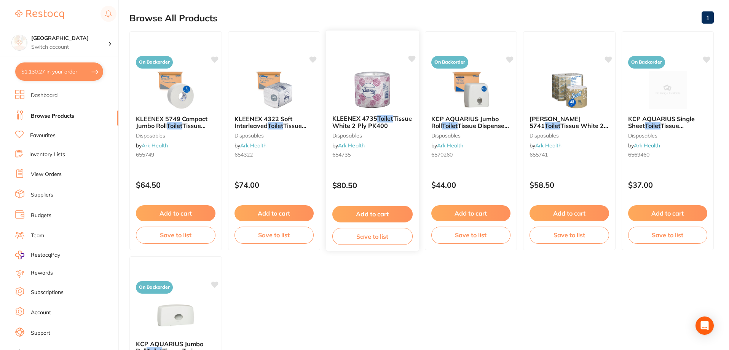
type input "Toilet"
click at [366, 118] on span "KLEENEX 4735" at bounding box center [355, 119] width 45 height 8
click at [364, 95] on img at bounding box center [373, 90] width 50 height 38
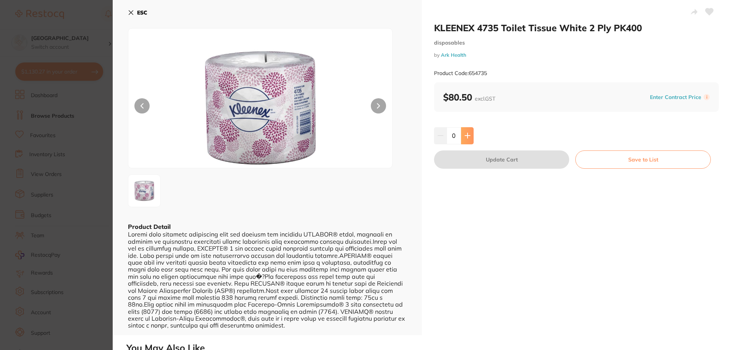
click at [469, 138] on icon at bounding box center [468, 136] width 6 height 6
type input "2"
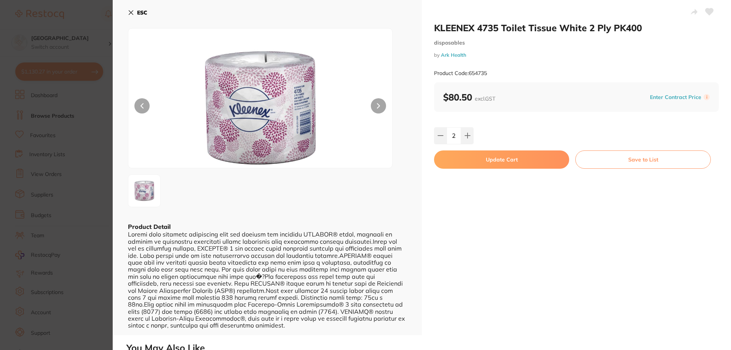
click at [128, 13] on div "ESC Product Detail" at bounding box center [267, 167] width 309 height 335
click at [132, 13] on icon at bounding box center [131, 13] width 6 height 6
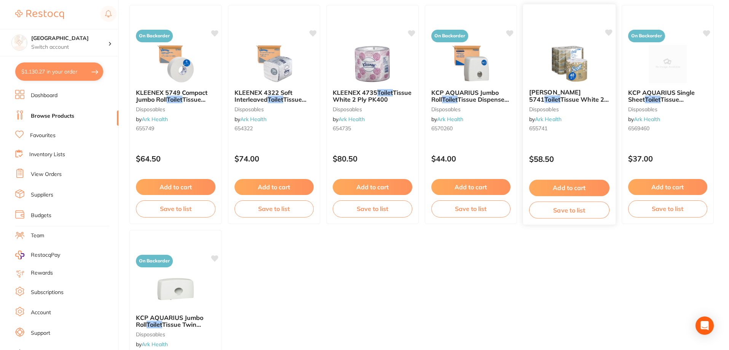
scroll to position [105, 0]
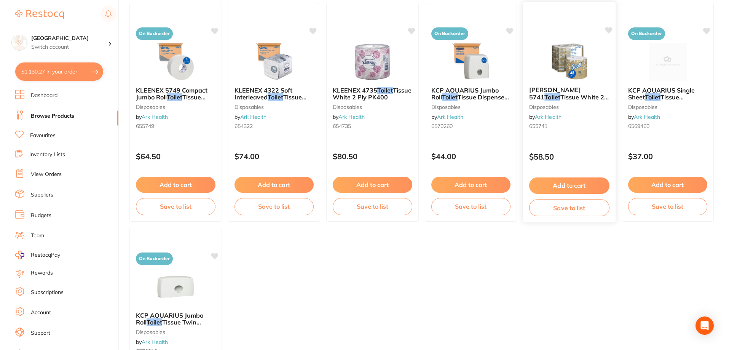
click at [572, 54] on img at bounding box center [570, 61] width 50 height 38
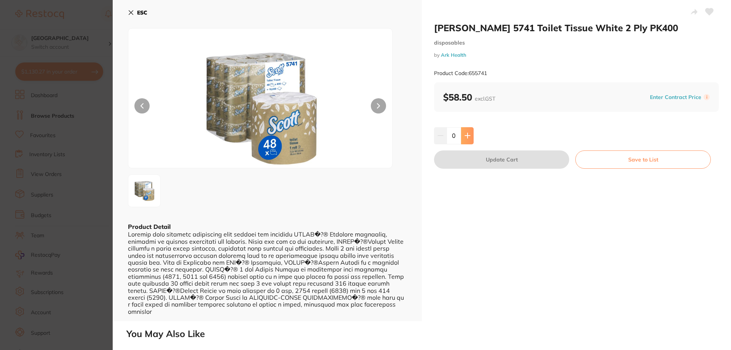
click at [465, 140] on button at bounding box center [467, 135] width 13 height 17
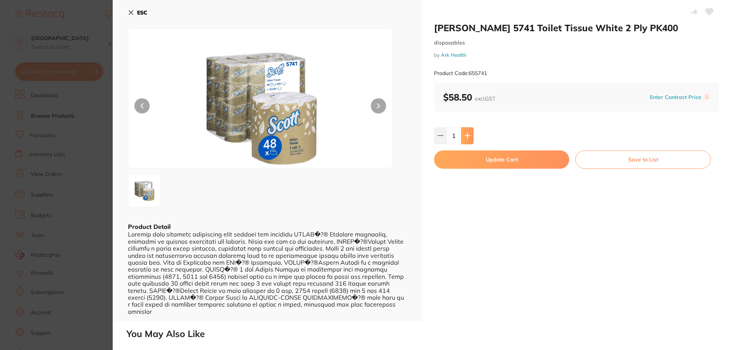
click at [468, 138] on icon at bounding box center [468, 136] width 6 height 6
type input "2"
click at [508, 160] on button "Update Cart" at bounding box center [501, 159] width 135 height 18
checkbox input "false"
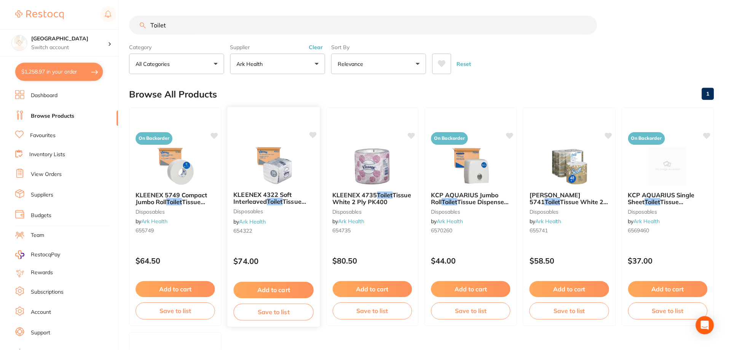
scroll to position [105, 0]
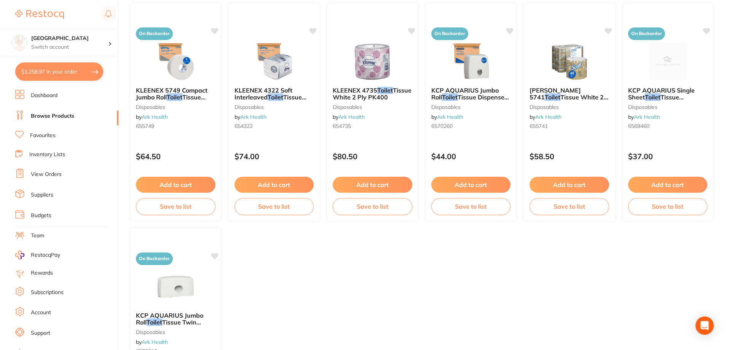
click at [46, 75] on button "$1,258.97 in your order" at bounding box center [59, 71] width 88 height 18
checkbox input "true"
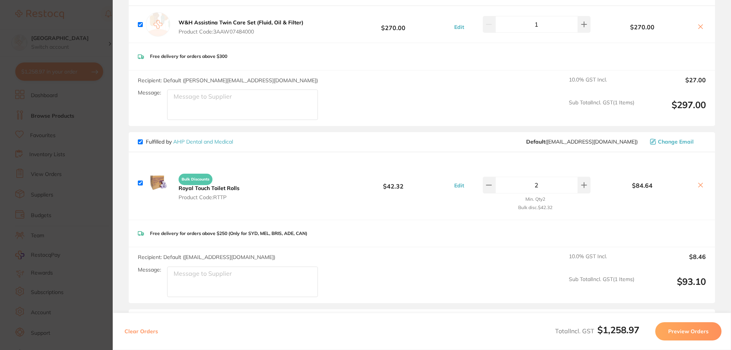
scroll to position [371, 0]
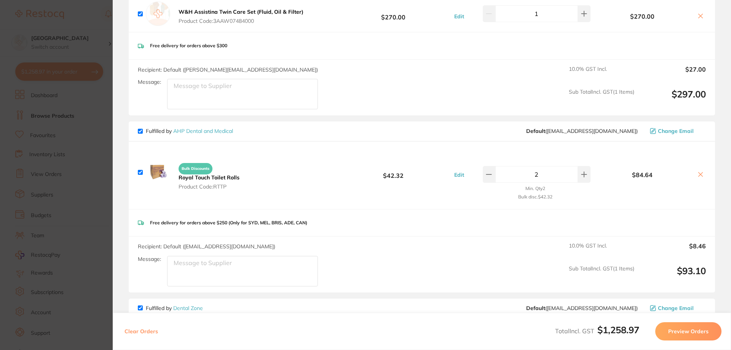
click at [699, 171] on icon at bounding box center [701, 174] width 6 height 6
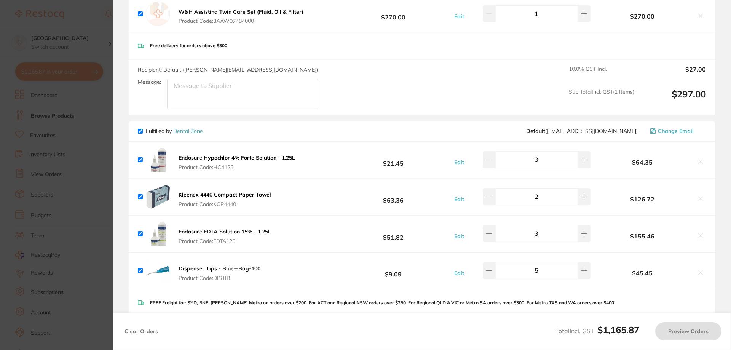
checkbox input "true"
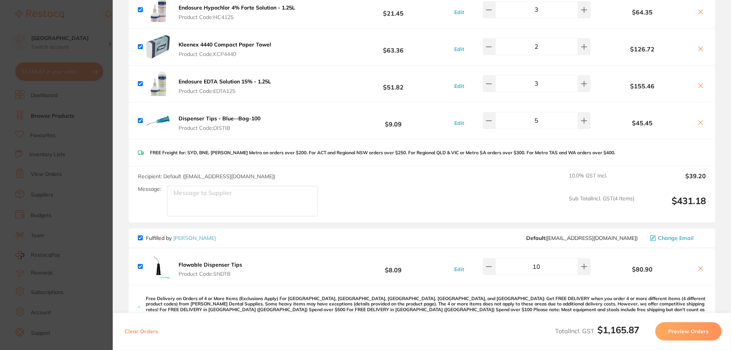
scroll to position [524, 0]
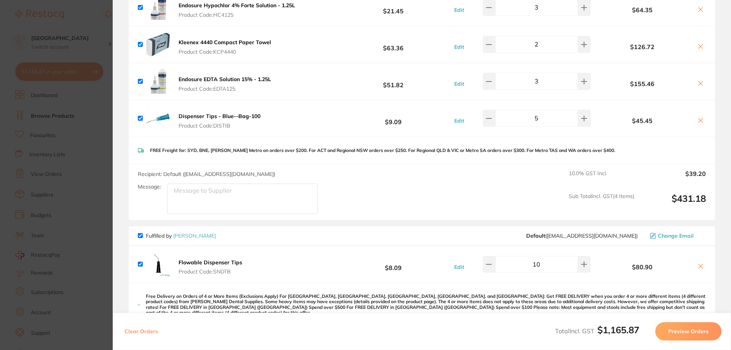
click at [107, 150] on section "Update RRP Set your pre negotiated price for this item. Item Agreed RRP (excl. …" at bounding box center [365, 175] width 731 height 350
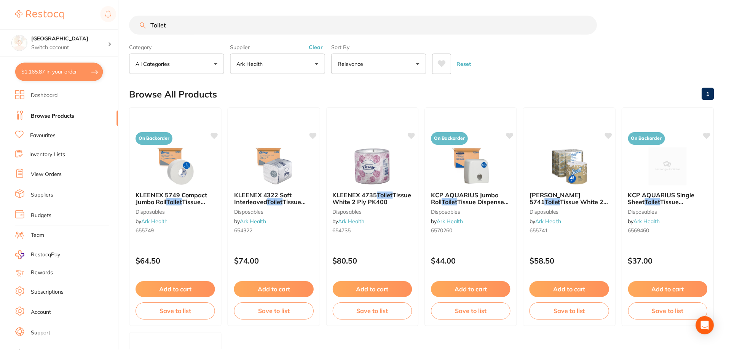
scroll to position [105, 0]
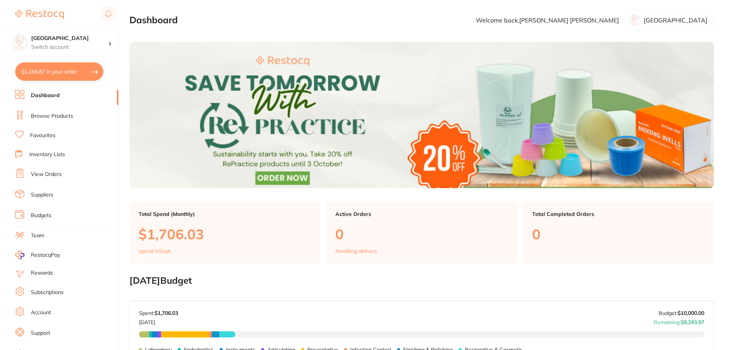
click at [55, 77] on button "$1,165.87 in your order" at bounding box center [59, 71] width 88 height 18
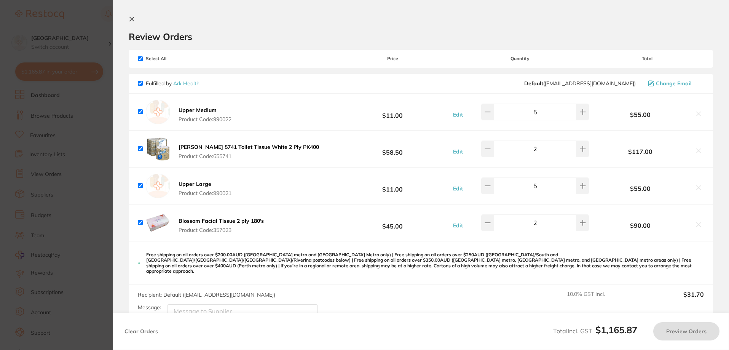
checkbox input "true"
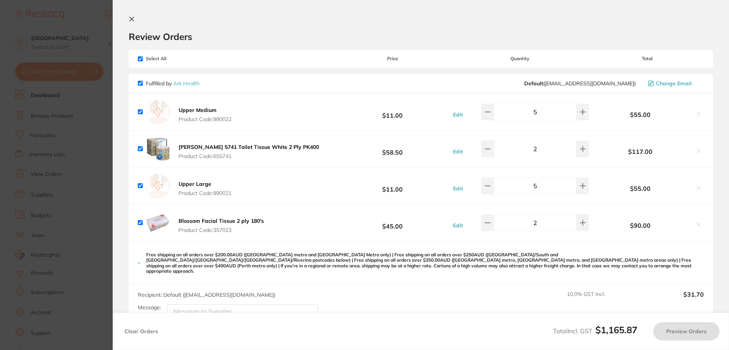
checkbox input "true"
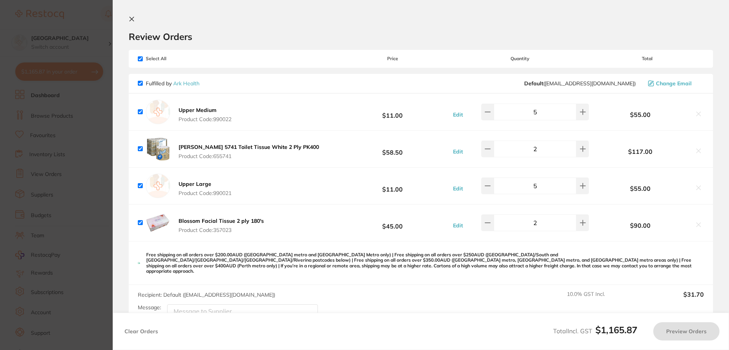
checkbox input "true"
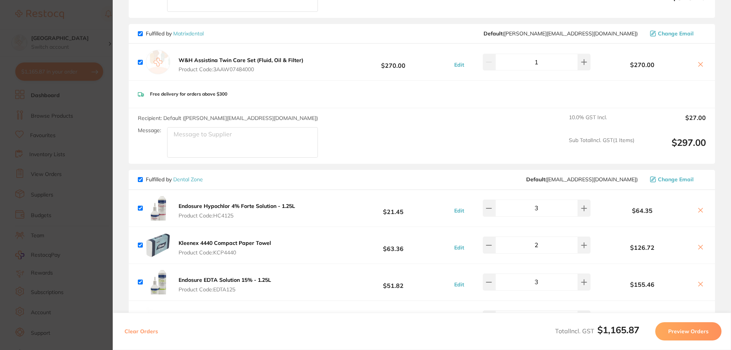
scroll to position [305, 0]
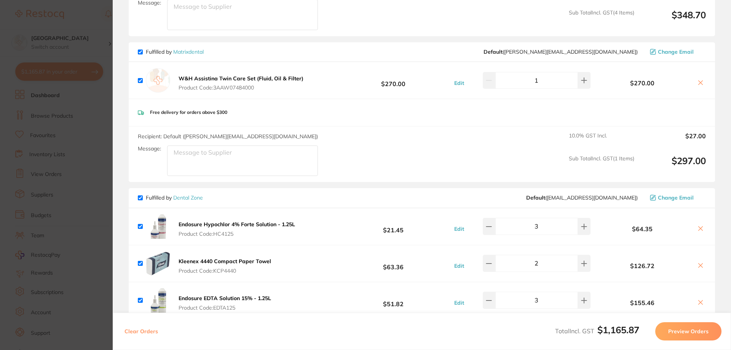
click at [141, 50] on input "checkbox" at bounding box center [140, 52] width 5 height 5
checkbox input "false"
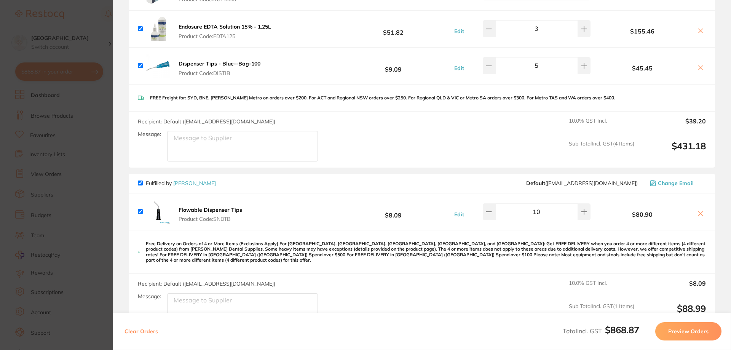
scroll to position [666, 0]
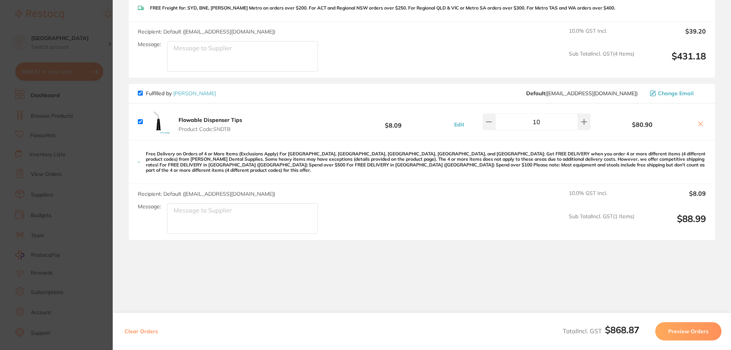
click at [139, 91] on input "checkbox" at bounding box center [140, 93] width 5 height 5
checkbox input "false"
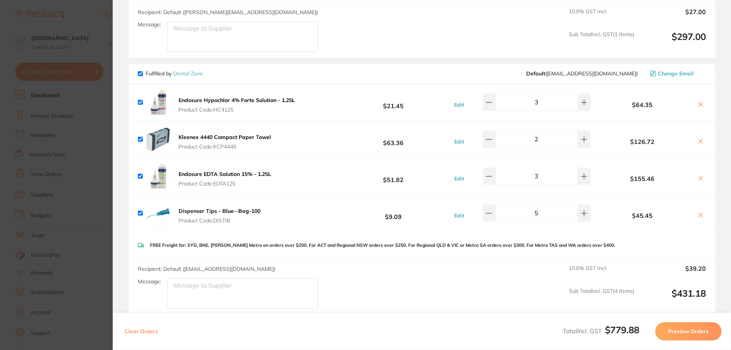
scroll to position [524, 0]
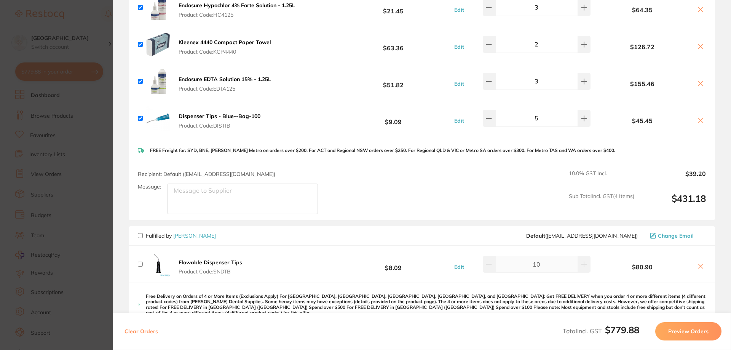
click at [694, 332] on button "Preview Orders" at bounding box center [689, 331] width 66 height 18
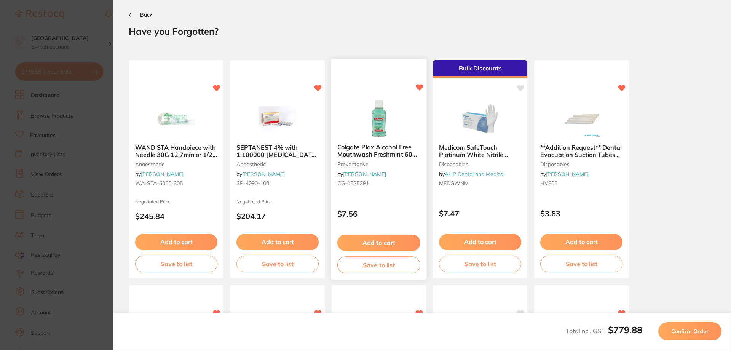
scroll to position [0, 0]
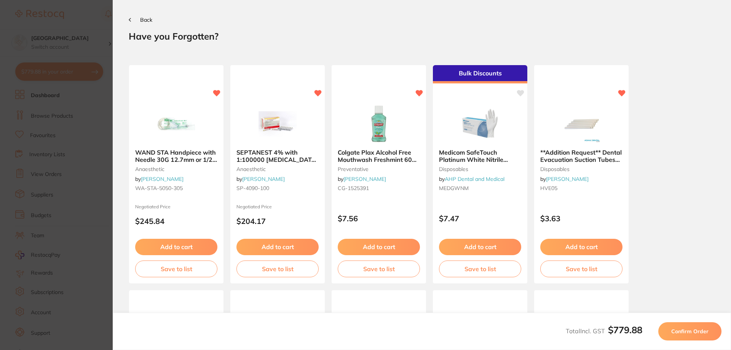
click at [689, 335] on button "Confirm Order" at bounding box center [690, 331] width 63 height 18
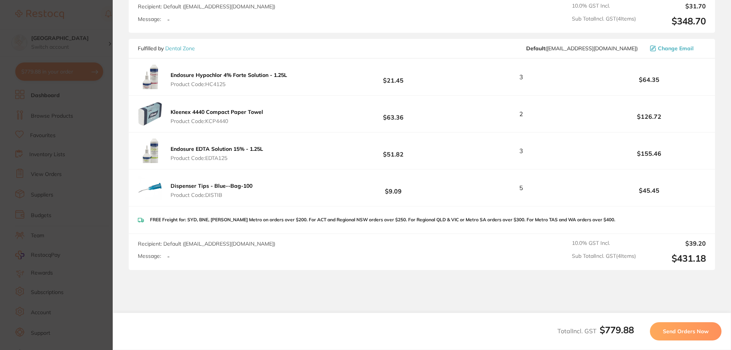
scroll to position [362, 0]
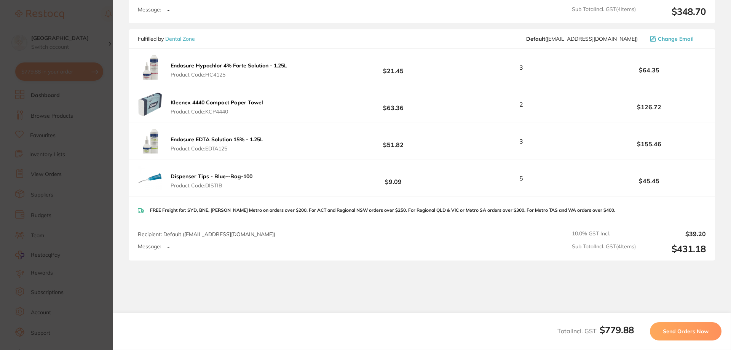
click at [684, 332] on span "Send Orders Now" at bounding box center [686, 331] width 46 height 7
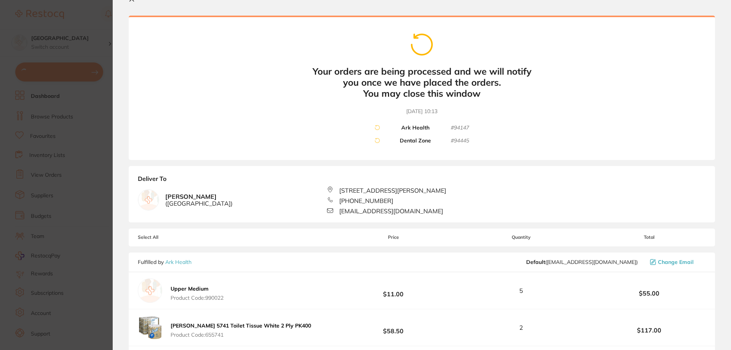
scroll to position [0, 0]
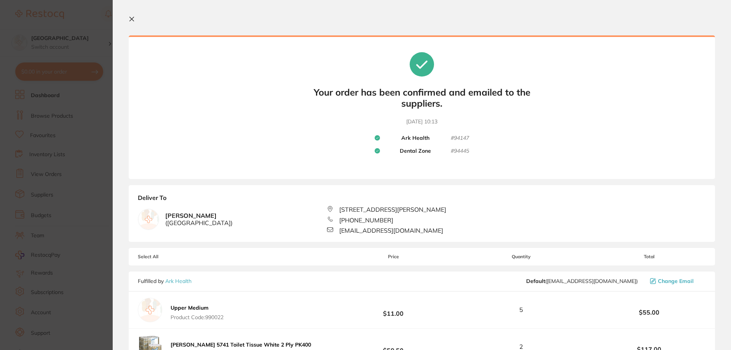
click at [127, 20] on section "Your orders are being processed and we will notify you once we have placed the …" at bounding box center [422, 175] width 619 height 350
click at [135, 18] on button at bounding box center [133, 19] width 9 height 7
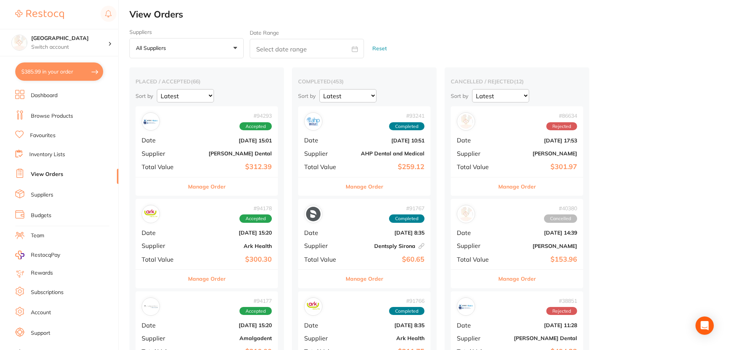
click at [45, 72] on button "$385.99 in your order" at bounding box center [59, 71] width 88 height 18
checkbox input "true"
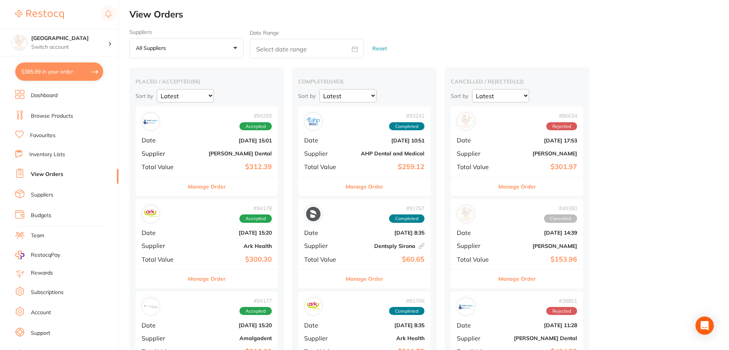
checkbox input "true"
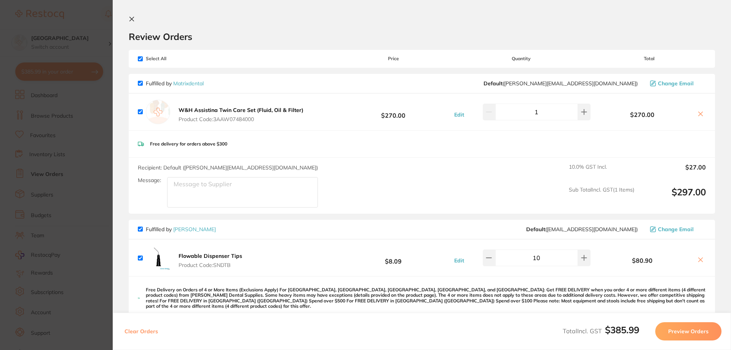
click at [141, 229] on input "checkbox" at bounding box center [140, 229] width 5 height 5
checkbox input "false"
click at [193, 83] on link "Matrixdental" at bounding box center [188, 83] width 30 height 7
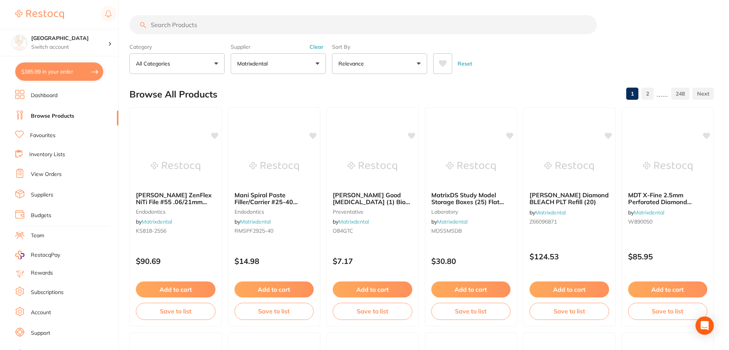
click at [444, 66] on icon at bounding box center [443, 63] width 8 height 7
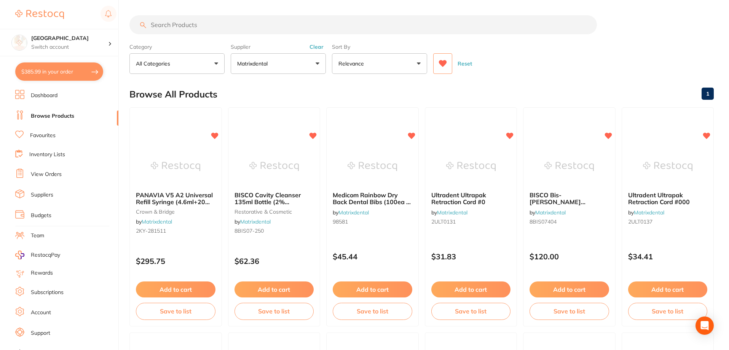
click at [216, 30] on input "search" at bounding box center [364, 24] width 468 height 19
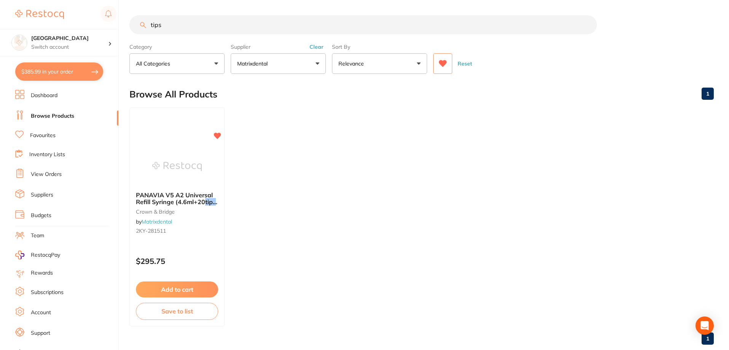
type input "tips"
click at [445, 59] on button at bounding box center [443, 63] width 19 height 21
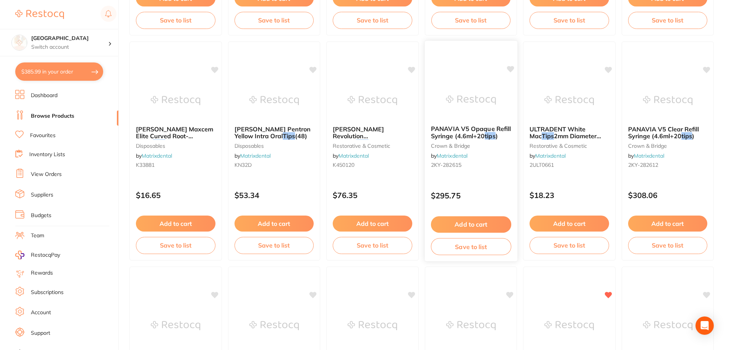
scroll to position [752, 0]
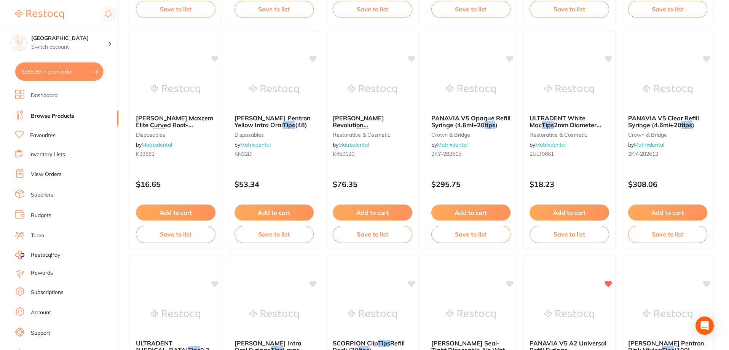
click at [56, 73] on button "$385.99 in your order" at bounding box center [59, 71] width 88 height 18
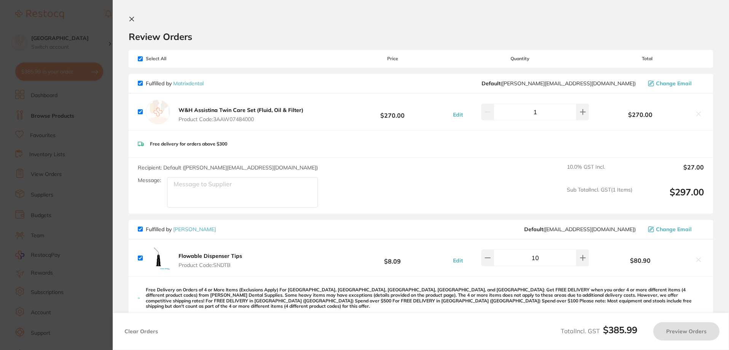
checkbox input "true"
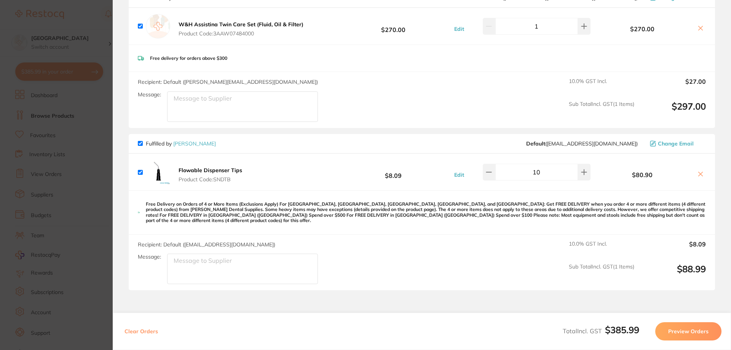
scroll to position [18, 0]
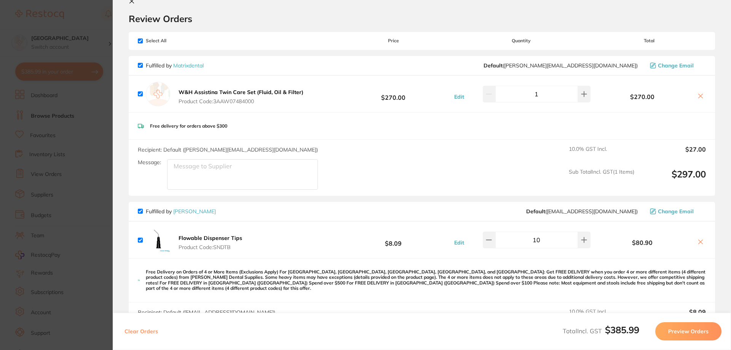
click at [69, 9] on section "Update RRP Set your pre negotiated price for this item. Item Agreed RRP (excl. …" at bounding box center [365, 175] width 731 height 350
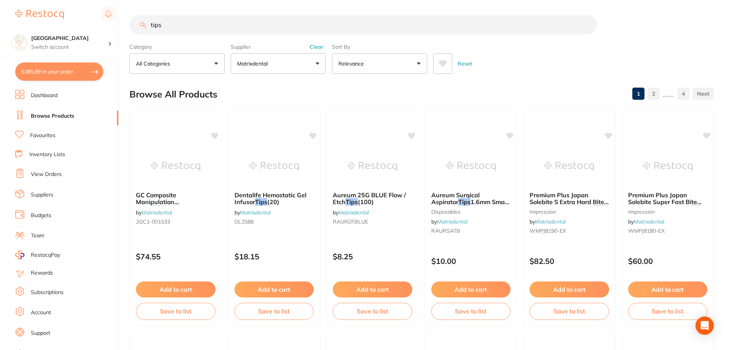
drag, startPoint x: 142, startPoint y: 23, endPoint x: 135, endPoint y: 23, distance: 6.9
click at [135, 23] on input "tips" at bounding box center [364, 24] width 468 height 19
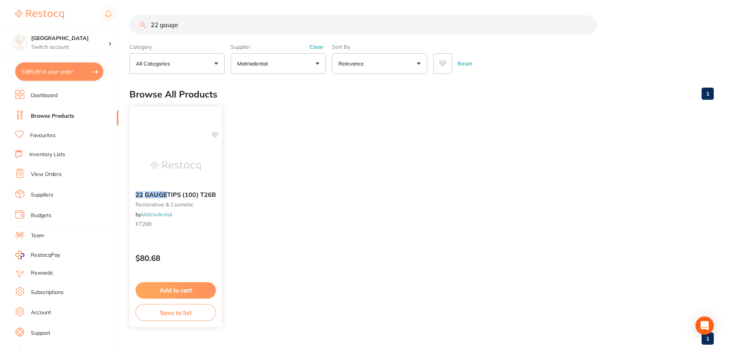
type input "22 gauge"
click at [177, 149] on img at bounding box center [176, 166] width 50 height 38
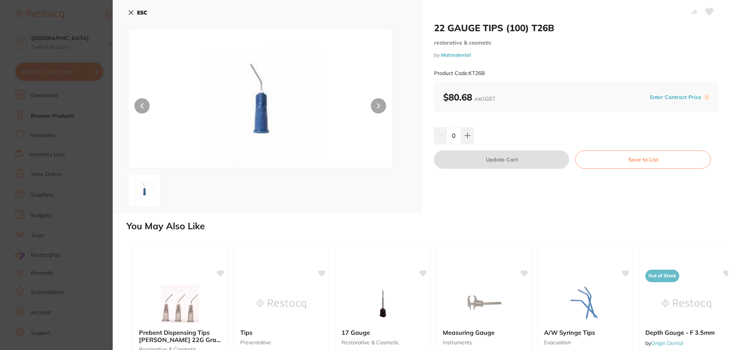
click at [136, 11] on button "ESC" at bounding box center [137, 12] width 19 height 13
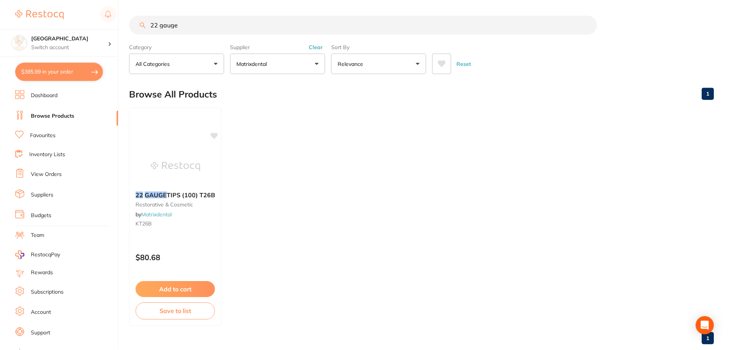
scroll to position [16, 0]
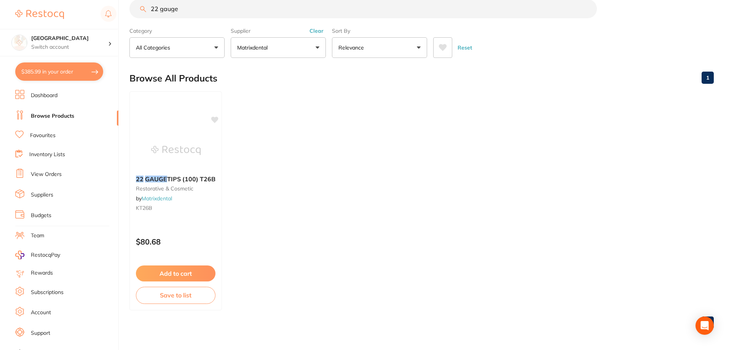
click at [317, 29] on button "Clear" at bounding box center [316, 30] width 19 height 7
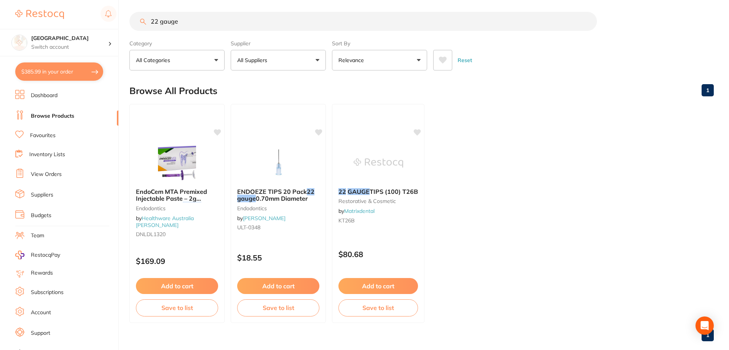
scroll to position [0, 0]
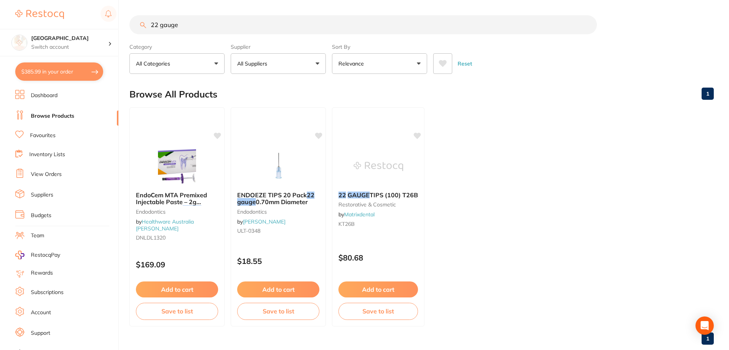
drag, startPoint x: 182, startPoint y: 28, endPoint x: 133, endPoint y: 24, distance: 49.3
click at [133, 24] on input "22 gauge" at bounding box center [364, 24] width 468 height 19
click at [589, 24] on input "22 gauge" at bounding box center [364, 24] width 468 height 19
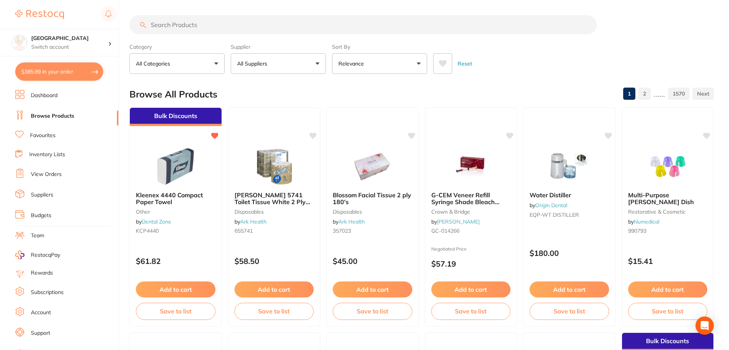
click at [200, 23] on input "search" at bounding box center [364, 24] width 468 height 19
type input "tips"
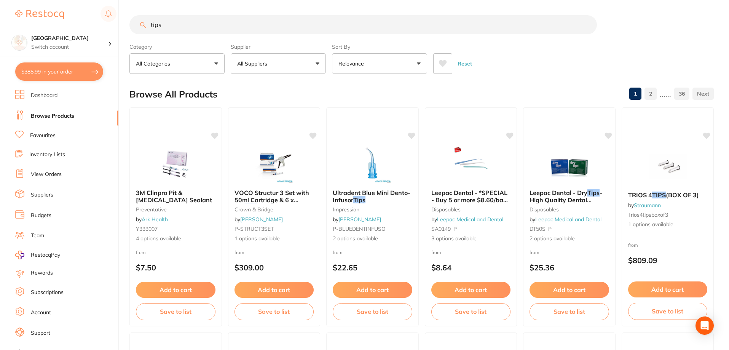
scroll to position [210, 0]
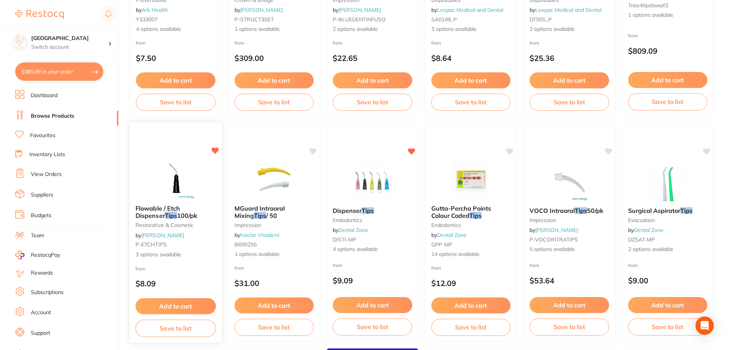
click at [175, 181] on img at bounding box center [176, 179] width 50 height 38
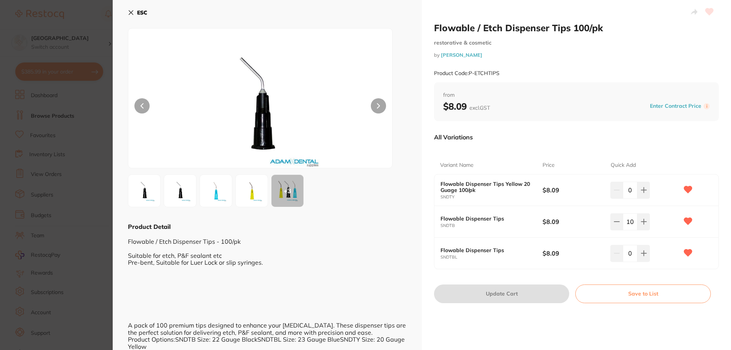
click at [130, 9] on button "ESC" at bounding box center [137, 12] width 19 height 13
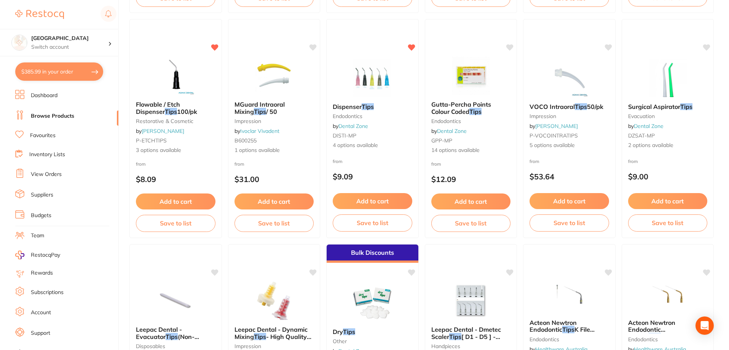
scroll to position [238, 0]
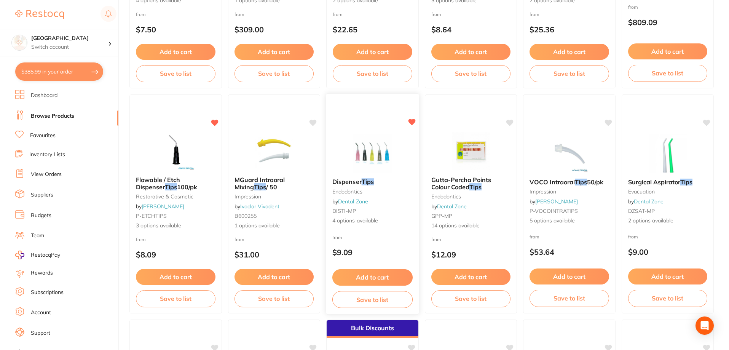
click at [376, 152] on img at bounding box center [373, 153] width 50 height 38
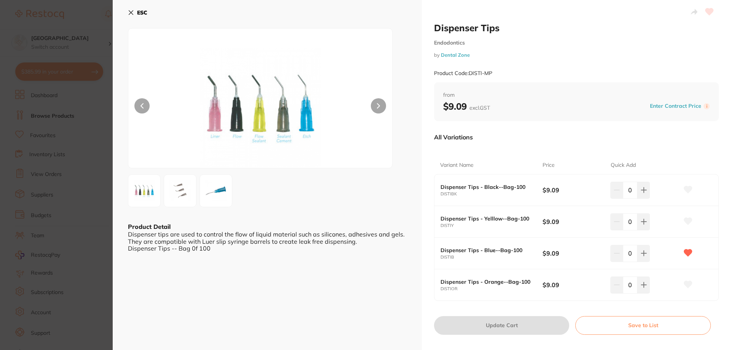
click at [133, 11] on icon at bounding box center [131, 13] width 4 height 4
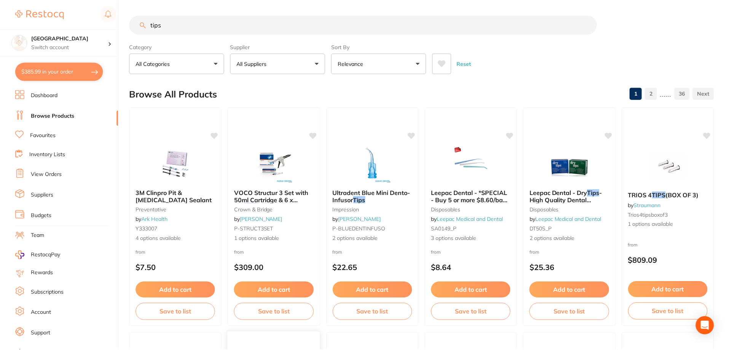
scroll to position [238, 0]
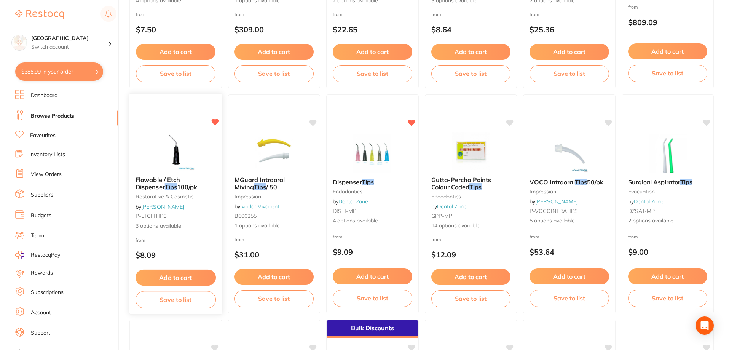
click at [175, 177] on span "Flowable / Etch Dispenser" at bounding box center [158, 183] width 45 height 15
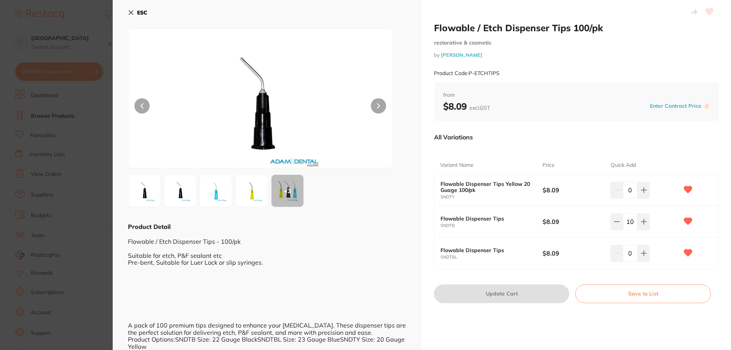
click at [134, 10] on icon at bounding box center [131, 13] width 6 height 6
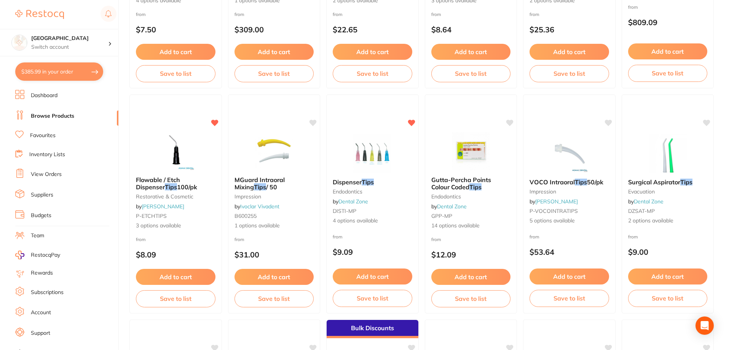
click at [53, 72] on button "$385.99 in your order" at bounding box center [59, 71] width 88 height 18
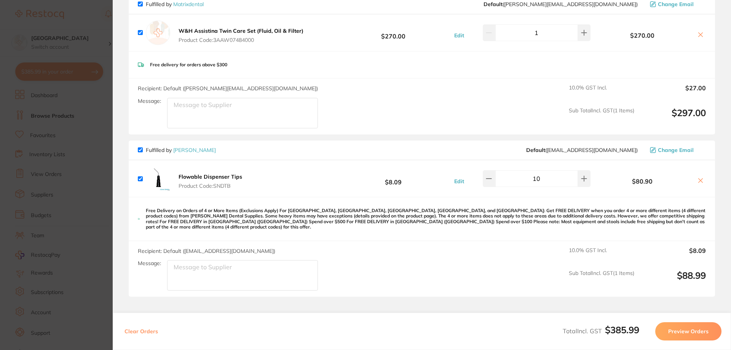
scroll to position [0, 0]
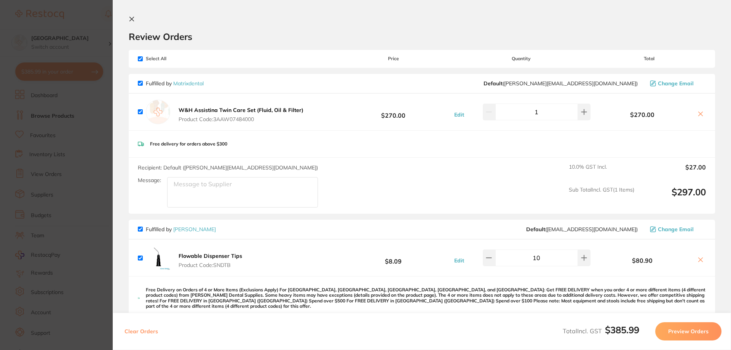
click at [133, 22] on icon at bounding box center [132, 19] width 6 height 6
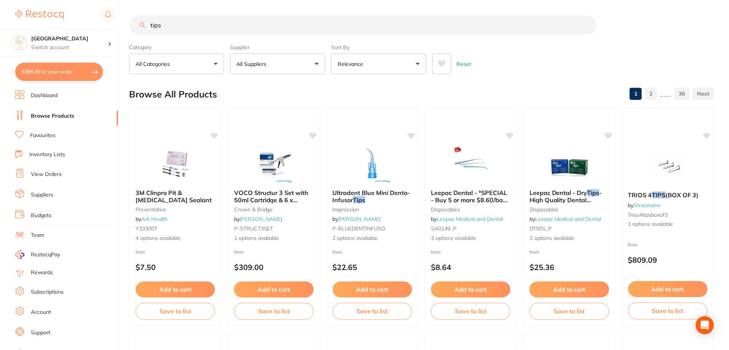
scroll to position [238, 0]
